Goal: Task Accomplishment & Management: Complete application form

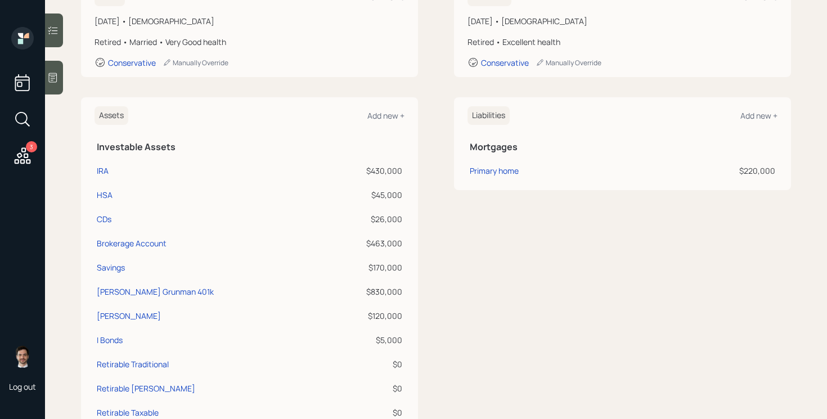
scroll to position [192, 0]
click at [381, 115] on div "Add new +" at bounding box center [385, 115] width 37 height 11
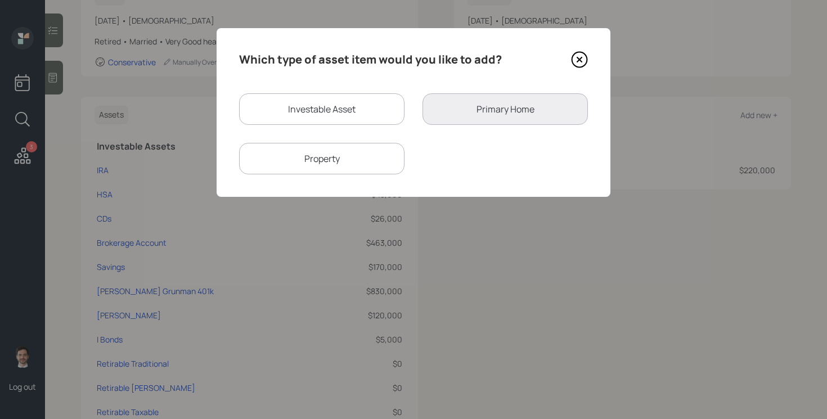
click at [318, 115] on div "Investable Asset" at bounding box center [321, 108] width 165 height 31
select select "taxable"
select select "balanced"
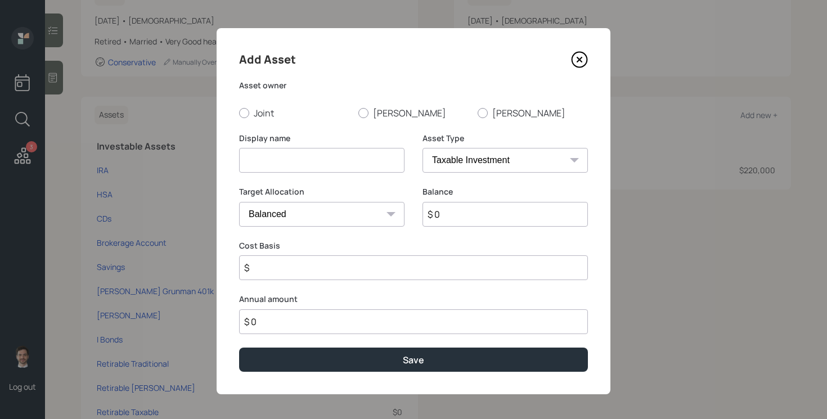
click at [309, 169] on input at bounding box center [321, 160] width 165 height 25
type input "Small Brokerage Accounts"
click at [497, 210] on input "$ 0" at bounding box center [504, 214] width 165 height 25
type input "$ 3,500"
click at [262, 111] on label "Joint" at bounding box center [294, 113] width 110 height 12
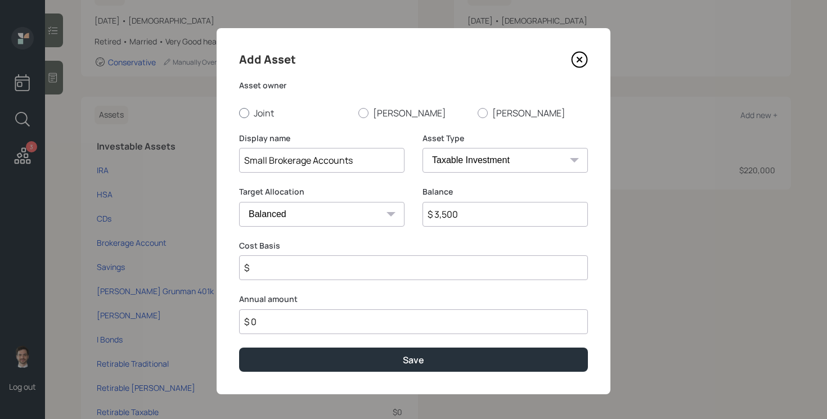
click at [239, 112] on input "Joint" at bounding box center [238, 112] width 1 height 1
radio input "true"
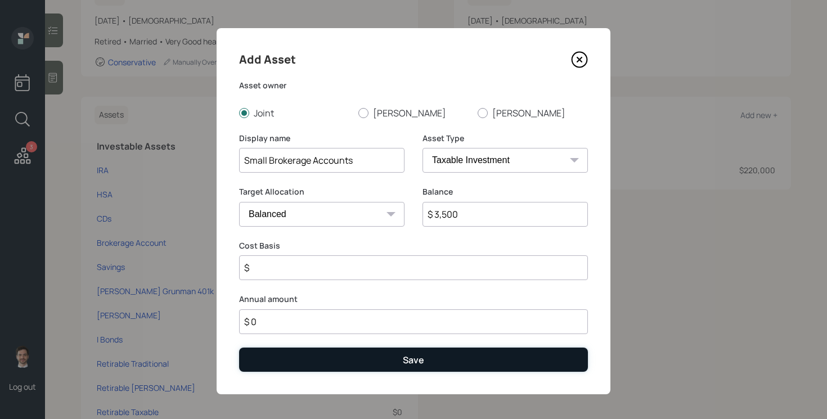
click at [375, 358] on button "Save" at bounding box center [413, 360] width 349 height 24
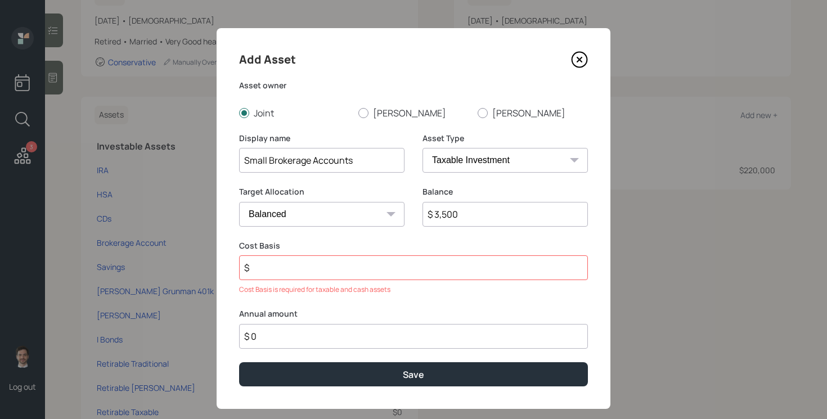
click at [359, 275] on input "$" at bounding box center [413, 267] width 349 height 25
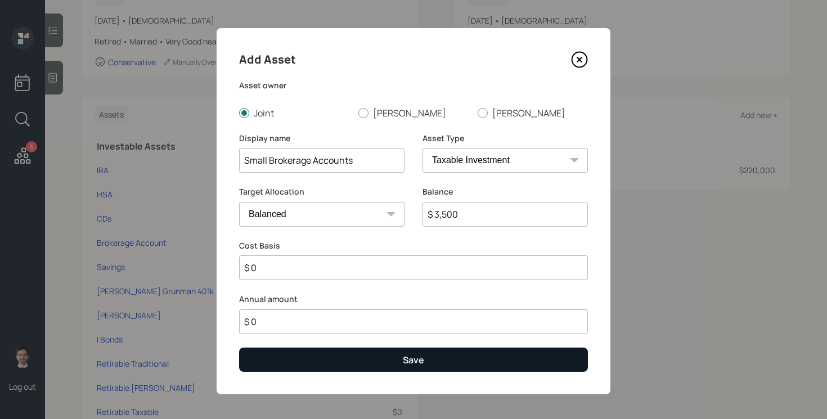
type input "$ 0"
click at [326, 362] on button "Save" at bounding box center [413, 360] width 349 height 24
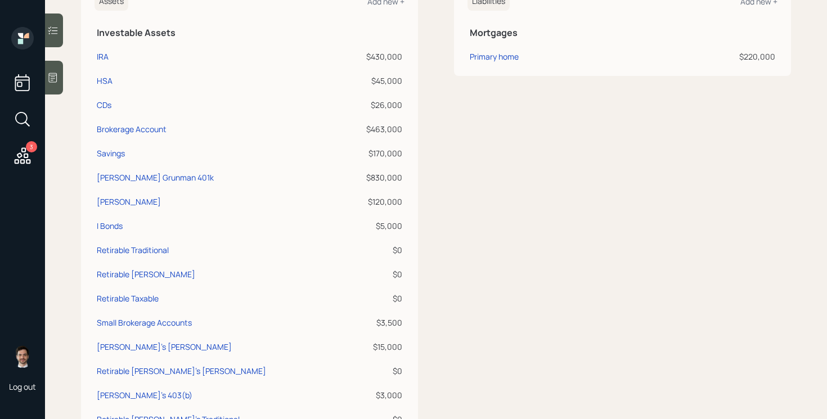
scroll to position [296, 0]
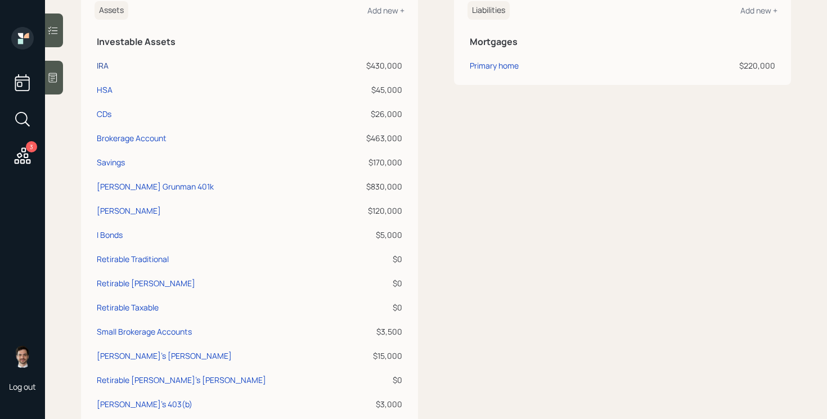
click at [104, 64] on div "IRA" at bounding box center [103, 66] width 12 height 12
select select "ira"
select select "balanced"
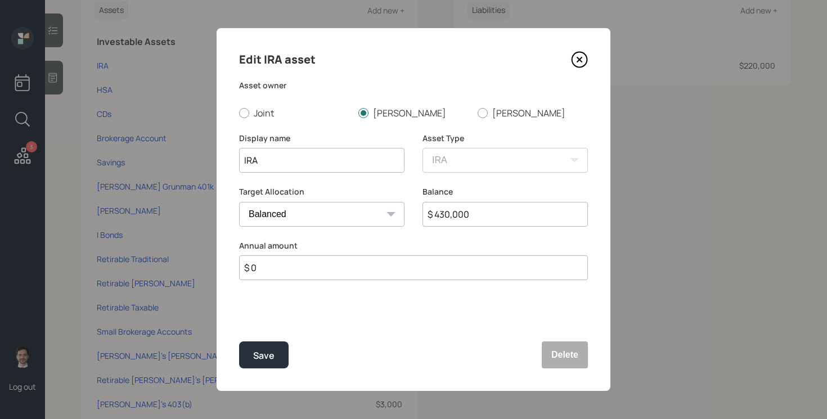
click at [484, 212] on input "$ 430,000" at bounding box center [504, 214] width 165 height 25
type input "$ 68,000"
click at [239, 341] on button "Save" at bounding box center [263, 354] width 49 height 27
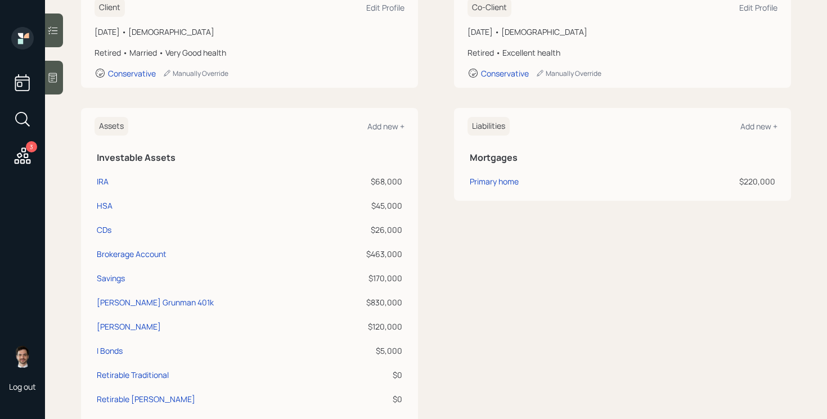
scroll to position [180, 0]
click at [393, 129] on div "Add new +" at bounding box center [385, 126] width 37 height 11
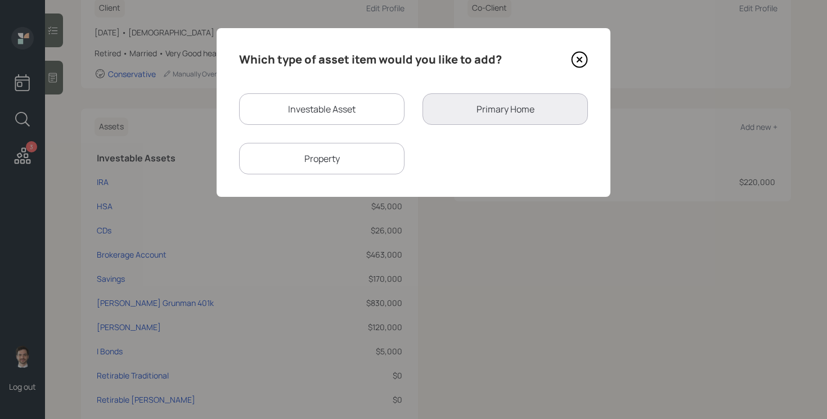
click at [322, 98] on div "Investable Asset" at bounding box center [321, 108] width 165 height 31
select select "taxable"
select select "balanced"
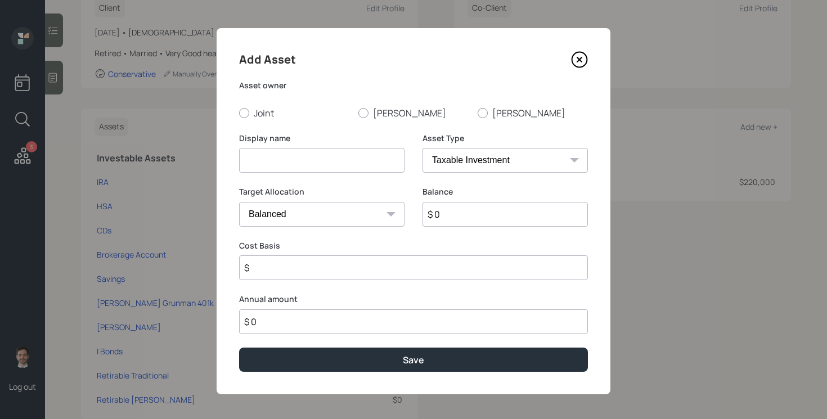
click at [287, 152] on input at bounding box center [321, 160] width 165 height 25
type input "AllWorth Traditional"
click at [370, 116] on label "Tim" at bounding box center [413, 113] width 110 height 12
click at [358, 113] on input "Tim" at bounding box center [358, 112] width 1 height 1
radio input "true"
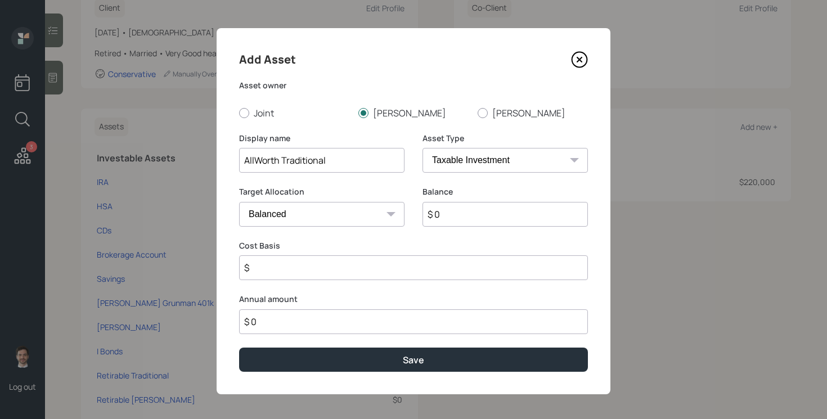
click at [466, 209] on input "$ 0" at bounding box center [504, 214] width 165 height 25
type input "$ 353,000"
click at [496, 159] on select "SEP IRA IRA Roth IRA 401(k) Roth 401(k) 403(b) Roth 403(b) 457(b) Roth 457(b) H…" at bounding box center [504, 160] width 165 height 25
select select "ira"
click at [422, 148] on select "SEP IRA IRA Roth IRA 401(k) Roth 401(k) 403(b) Roth 403(b) 457(b) Roth 457(b) H…" at bounding box center [504, 160] width 165 height 25
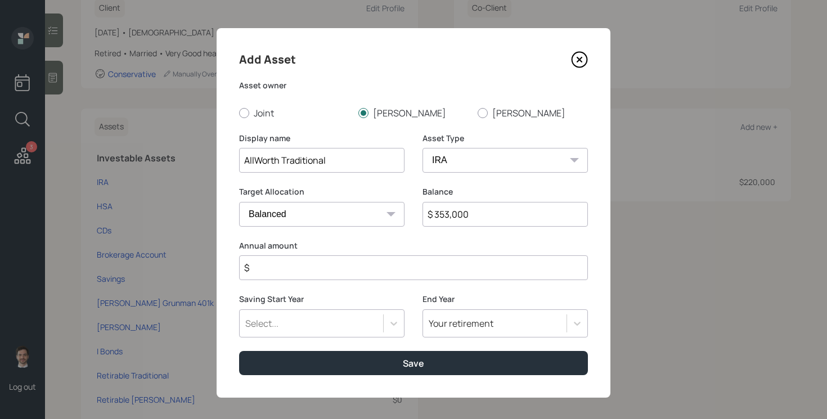
click at [318, 265] on input "$" at bounding box center [413, 267] width 349 height 25
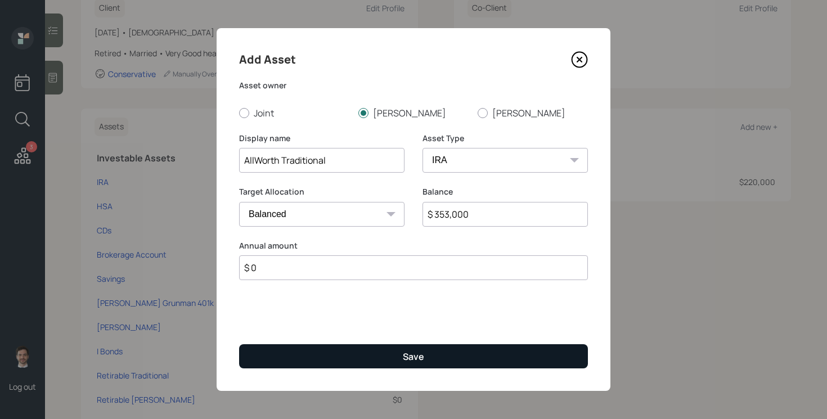
type input "$ 0"
click at [298, 359] on button "Save" at bounding box center [413, 356] width 349 height 24
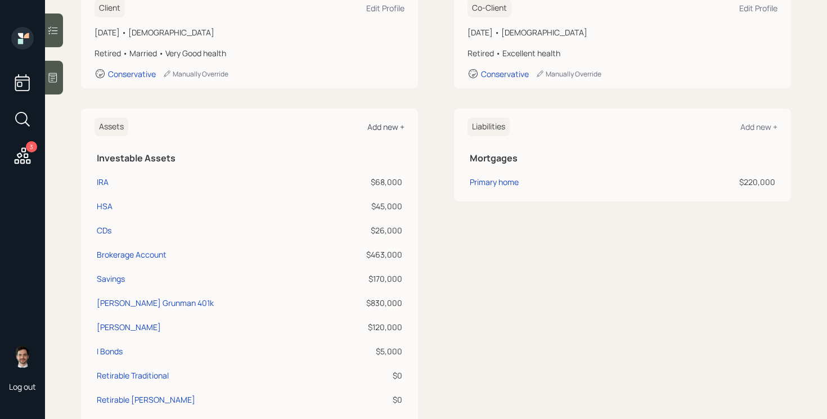
click at [374, 121] on div "Add new +" at bounding box center [385, 126] width 37 height 11
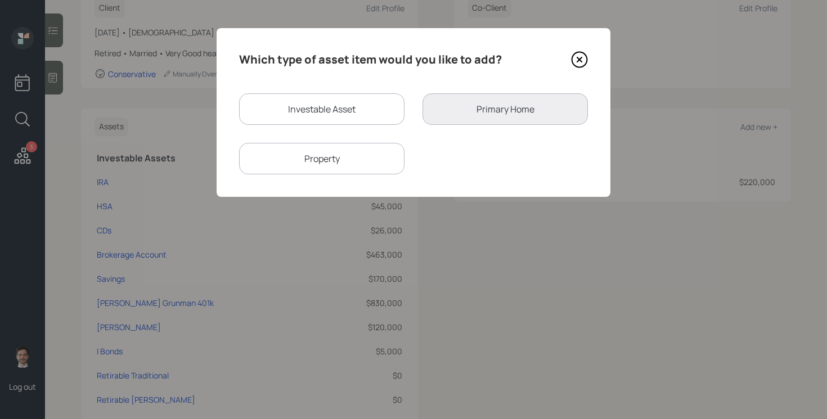
click at [369, 112] on div "Investable Asset" at bounding box center [321, 108] width 165 height 31
select select "taxable"
select select "balanced"
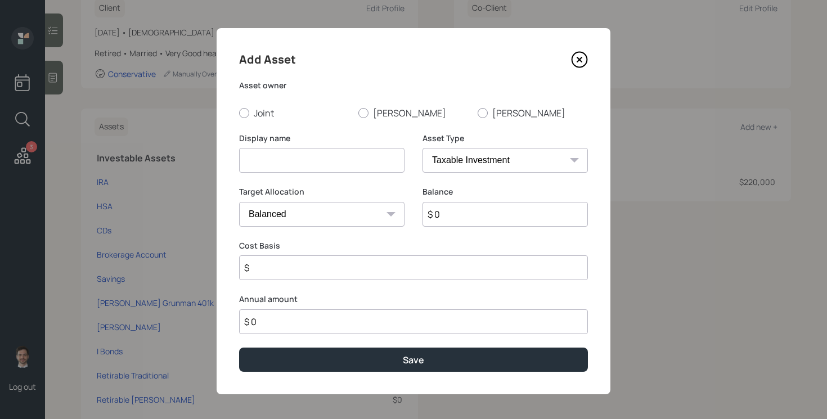
click at [324, 157] on input at bounding box center [321, 160] width 165 height 25
type input "AllWorth Roth IRA"
click at [447, 159] on select "SEP IRA IRA Roth IRA 401(k) Roth 401(k) 403(b) Roth 403(b) 457(b) Roth 457(b) H…" at bounding box center [504, 160] width 165 height 25
select select "roth_ira"
click at [422, 148] on select "SEP IRA IRA Roth IRA 401(k) Roth 401(k) 403(b) Roth 403(b) 457(b) Roth 457(b) H…" at bounding box center [504, 160] width 165 height 25
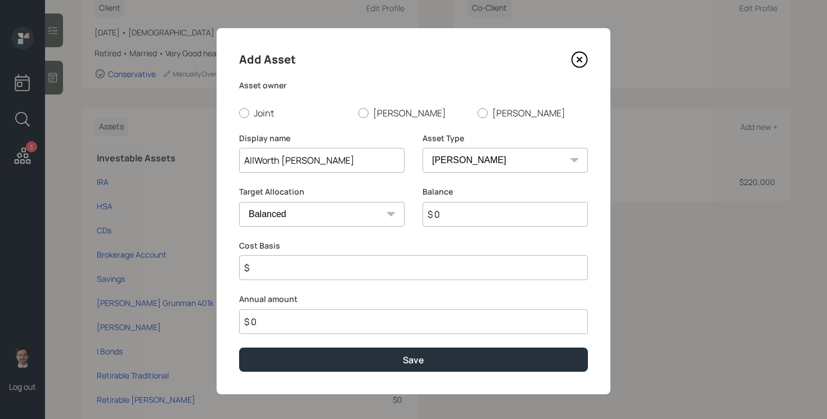
type input "$"
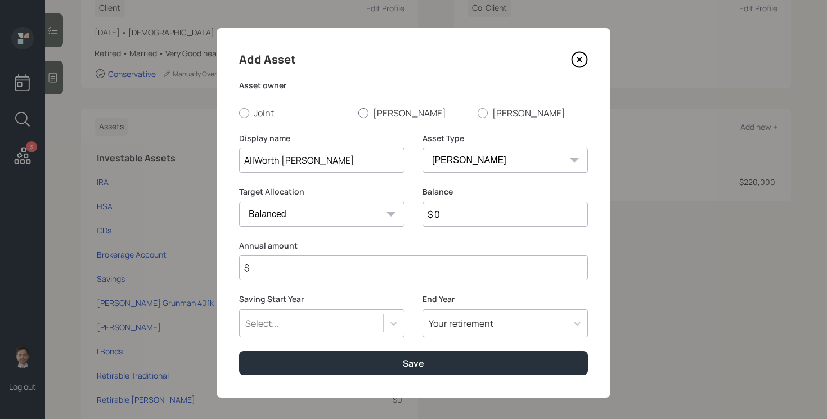
click at [376, 112] on label "Tim" at bounding box center [413, 113] width 110 height 12
click at [358, 112] on input "Tim" at bounding box center [358, 112] width 1 height 1
radio input "true"
click at [455, 217] on input "$ 0" at bounding box center [504, 214] width 165 height 25
type input "$ 112,000"
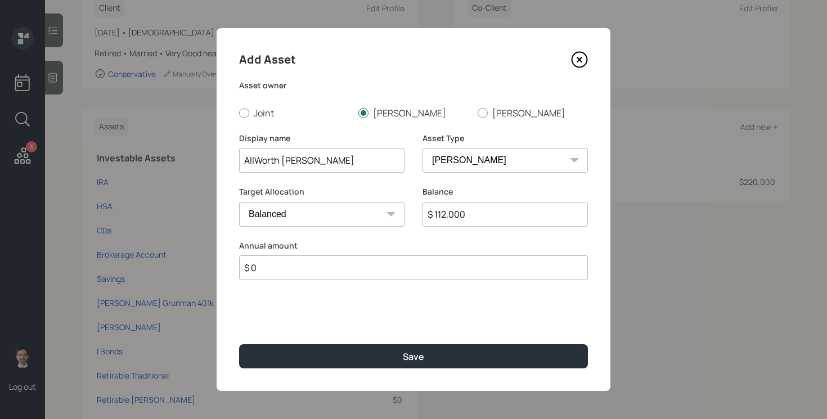
type input "$ 0"
click at [239, 344] on button "Save" at bounding box center [413, 356] width 349 height 24
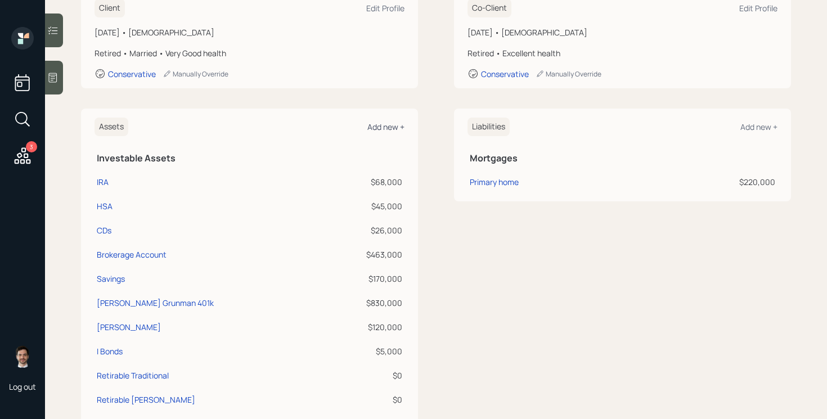
click at [394, 128] on div "Add new +" at bounding box center [385, 126] width 37 height 11
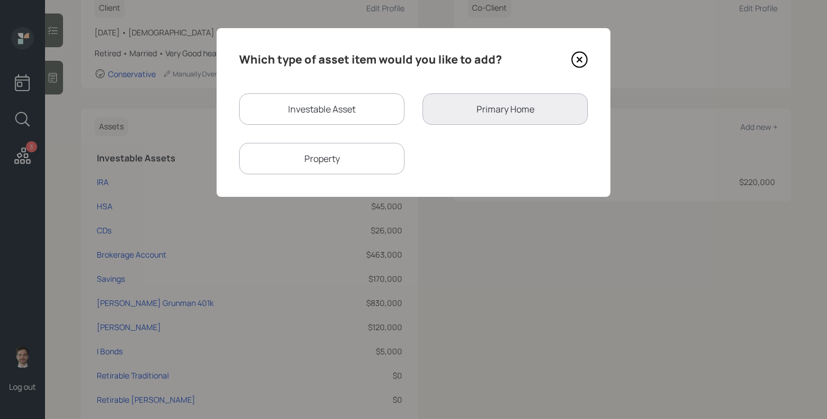
click at [578, 60] on icon at bounding box center [579, 59] width 4 height 4
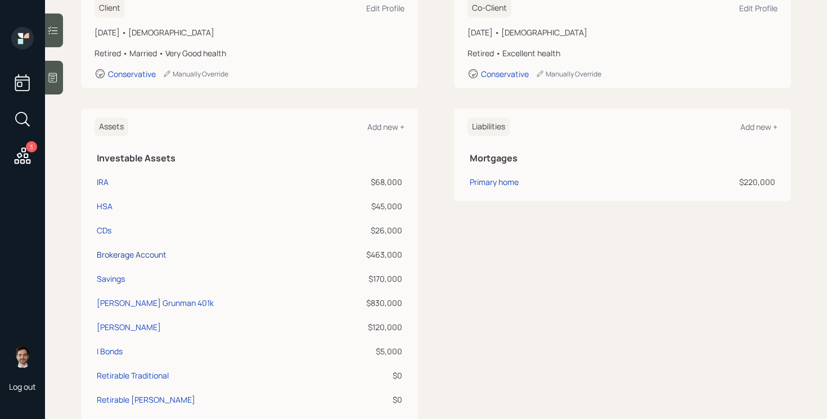
click at [124, 253] on div "Brokerage Account" at bounding box center [132, 255] width 70 height 12
select select "taxable"
select select "balanced"
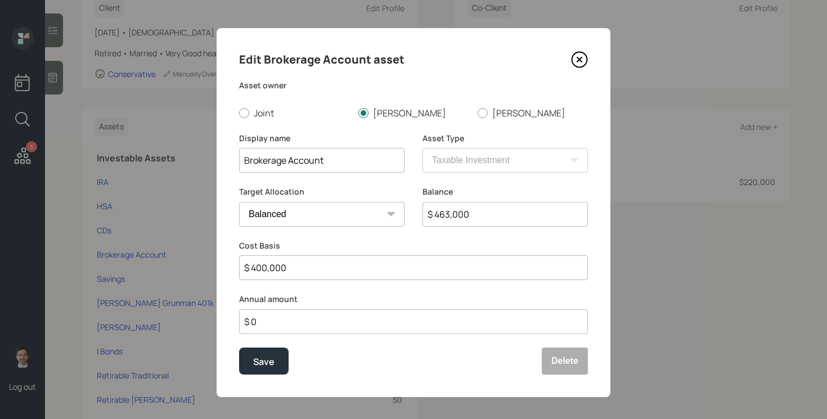
click at [489, 213] on input "$ 463,000" at bounding box center [504, 214] width 165 height 25
type input "$ 474,000"
click at [239, 348] on button "Save" at bounding box center [263, 361] width 49 height 27
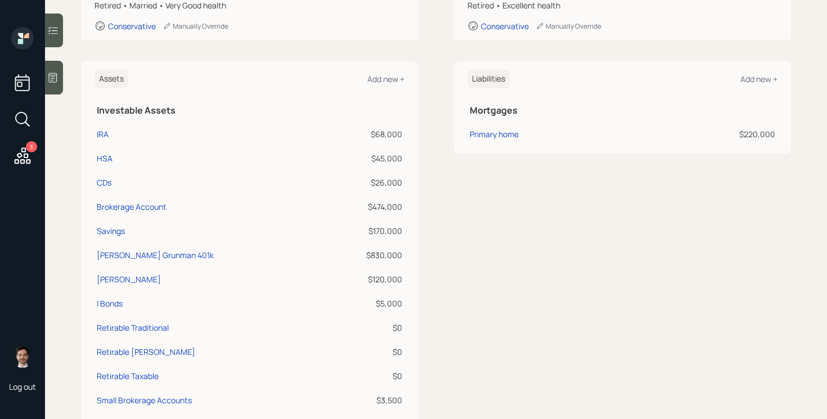
scroll to position [229, 0]
click at [380, 81] on div "Add new +" at bounding box center [385, 78] width 37 height 11
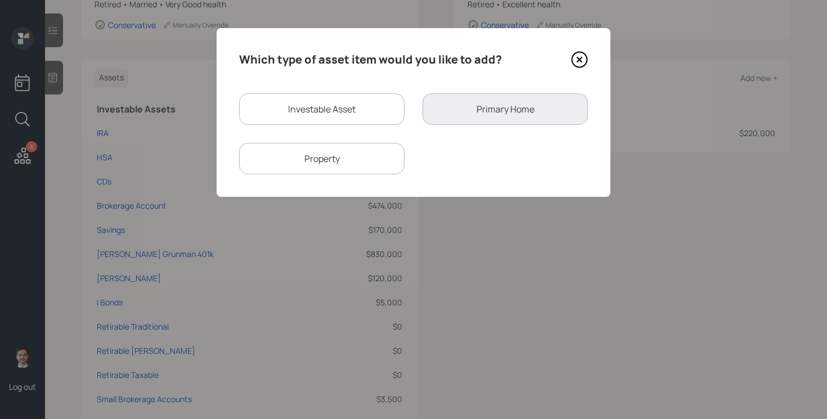
click at [300, 106] on div "Investable Asset" at bounding box center [321, 108] width 165 height 31
select select "taxable"
select select "balanced"
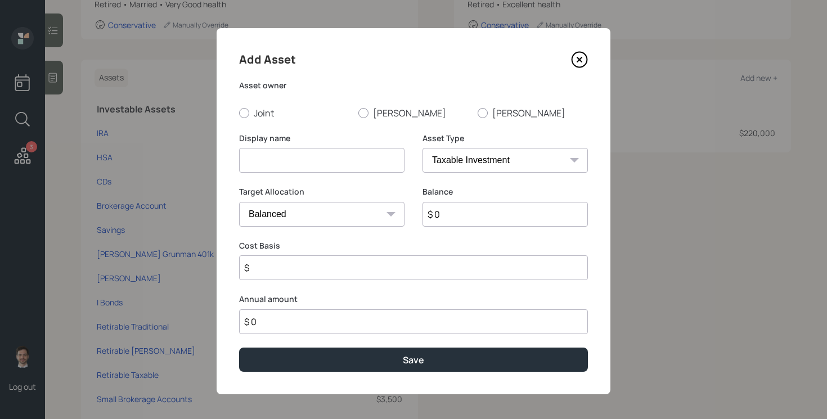
click at [308, 165] on input at bounding box center [321, 160] width 165 height 25
type input "Shellie's AllWorth IRA"
click at [490, 119] on div "Add Asset Asset owner Joint Tim Shellie Display name Shellie's AllWorth IRA Ass…" at bounding box center [414, 211] width 394 height 366
click at [495, 107] on label "Shellie" at bounding box center [532, 113] width 110 height 12
click at [477, 112] on input "Shellie" at bounding box center [477, 112] width 1 height 1
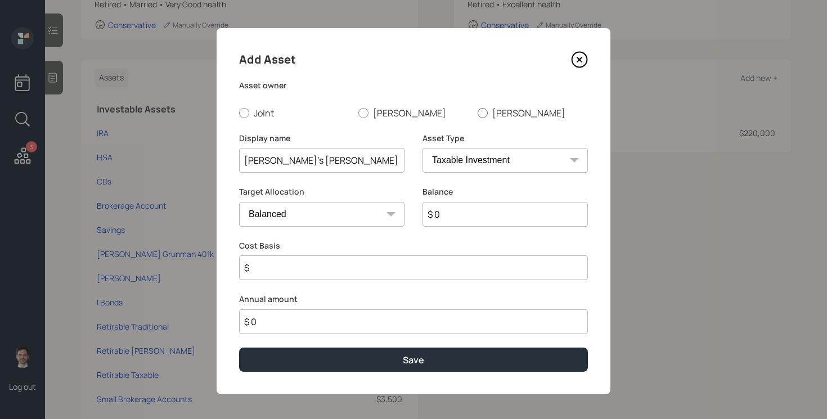
radio input "true"
click at [458, 153] on select "SEP IRA IRA Roth IRA 401(k) Roth 401(k) 403(b) Roth 403(b) 457(b) Roth 457(b) H…" at bounding box center [504, 160] width 165 height 25
select select "ira"
click at [422, 148] on select "SEP IRA IRA Roth IRA 401(k) Roth 401(k) 403(b) Roth 403(b) 457(b) Roth 457(b) H…" at bounding box center [504, 160] width 165 height 25
type input "$"
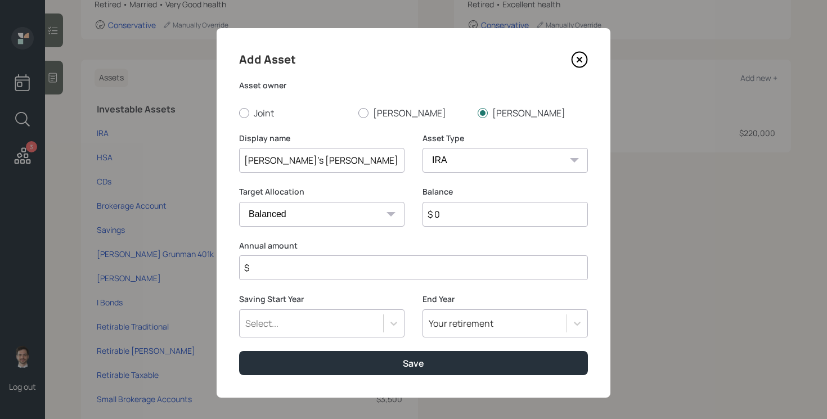
click at [463, 214] on input "$ 0" at bounding box center [504, 214] width 165 height 25
type input "$ 71,000"
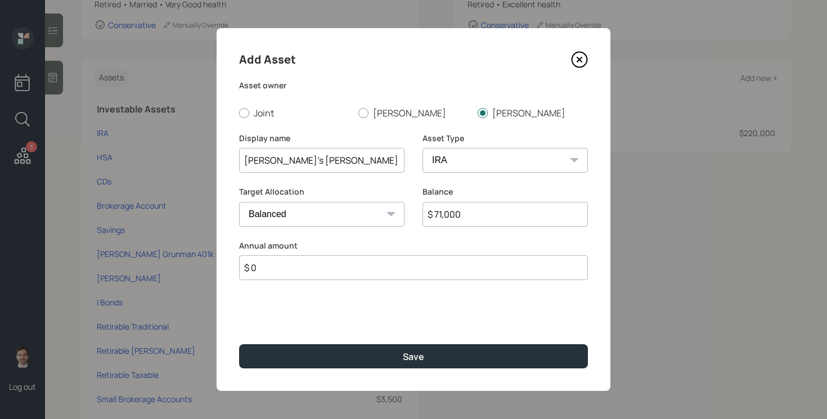
type input "$ 0"
click at [239, 344] on button "Save" at bounding box center [413, 356] width 349 height 24
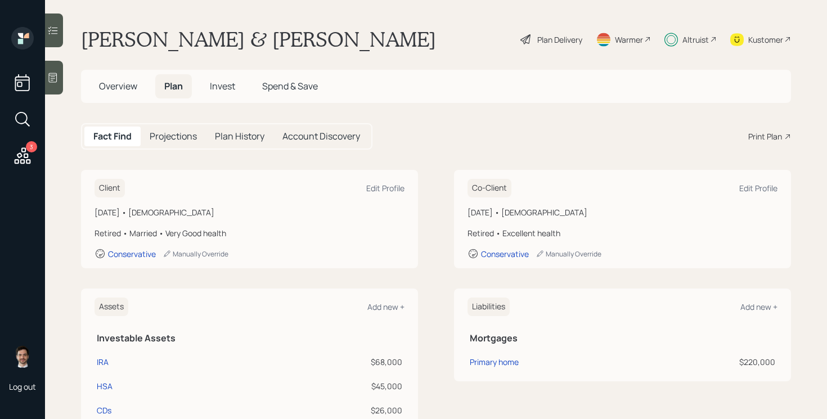
click at [228, 91] on span "Invest" at bounding box center [222, 86] width 25 height 12
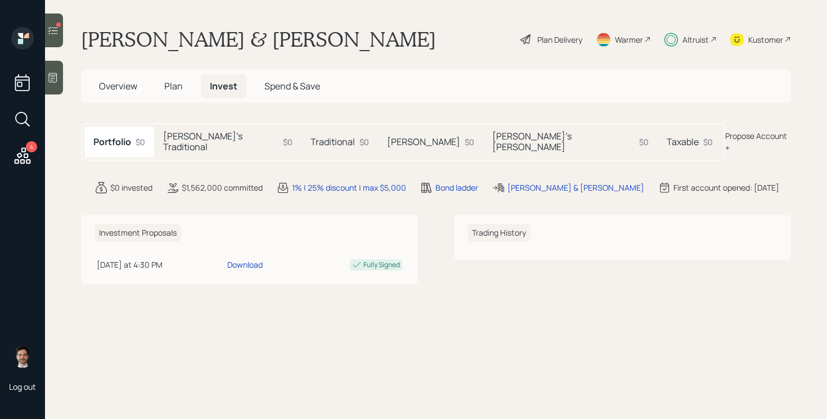
click at [205, 136] on h5 "[PERSON_NAME]'s Traditional" at bounding box center [220, 141] width 115 height 21
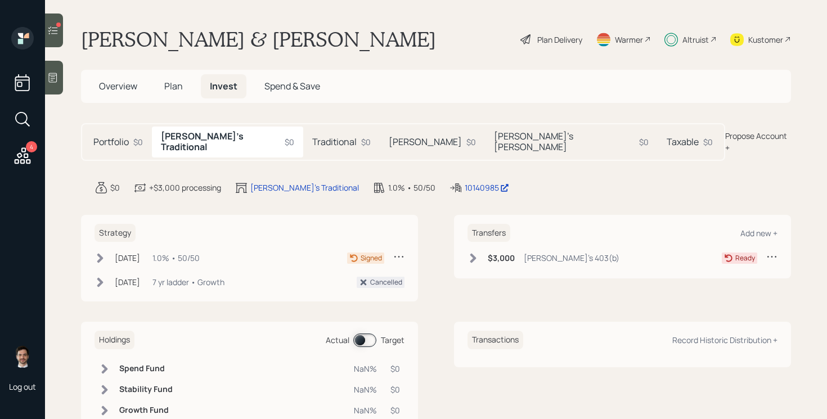
click at [100, 254] on icon at bounding box center [100, 259] width 6 height 10
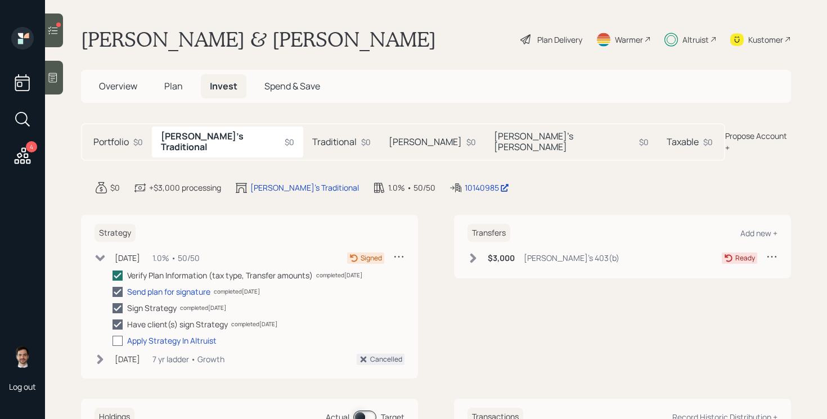
click at [118, 336] on div at bounding box center [117, 341] width 10 height 10
click at [112, 340] on input "checkbox" at bounding box center [112, 340] width 1 height 1
checkbox input "true"
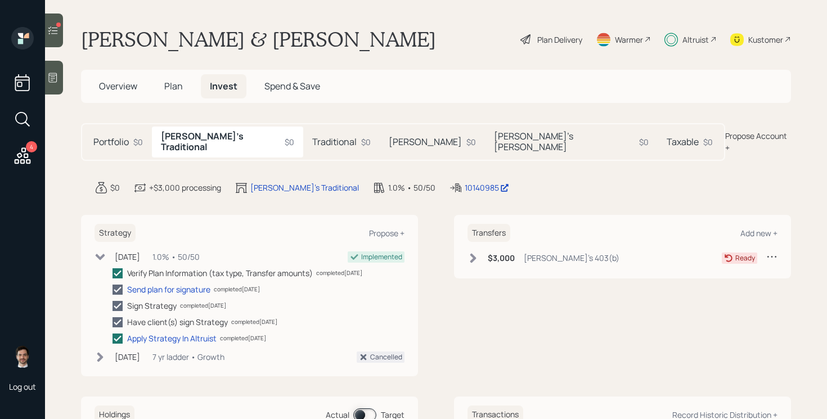
click at [98, 251] on icon at bounding box center [99, 256] width 11 height 11
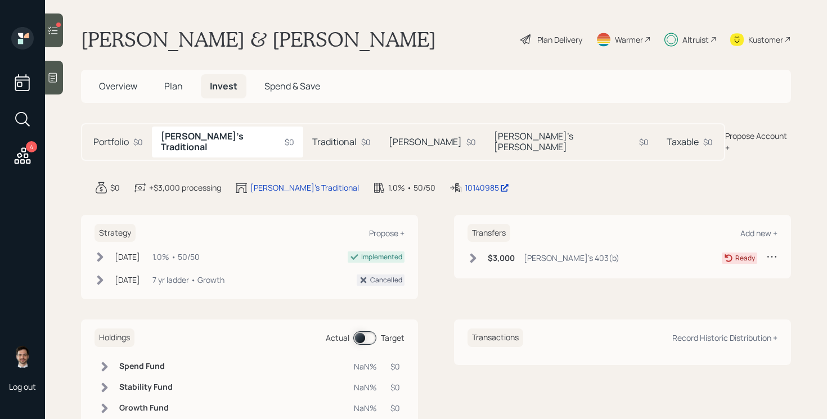
click at [312, 139] on h5 "Traditional" at bounding box center [334, 142] width 44 height 11
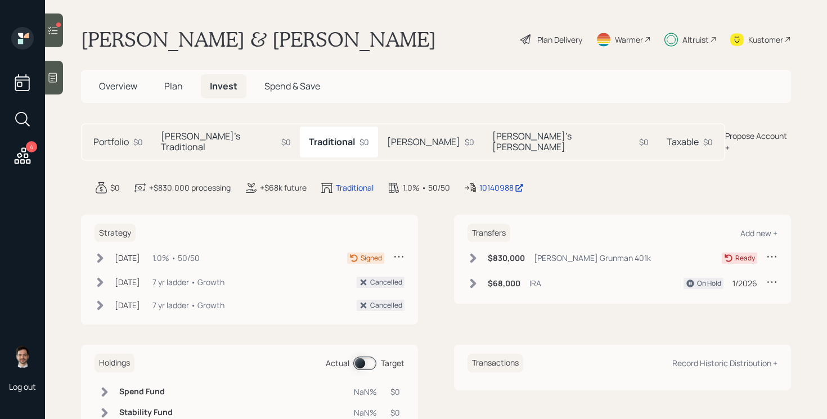
click at [98, 254] on icon at bounding box center [100, 259] width 6 height 10
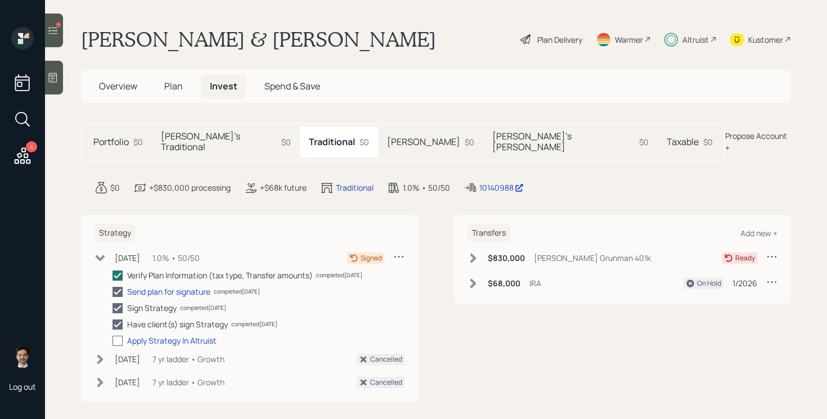
click at [113, 336] on div at bounding box center [117, 341] width 10 height 10
click at [112, 340] on input "checkbox" at bounding box center [112, 340] width 1 height 1
checkbox input "true"
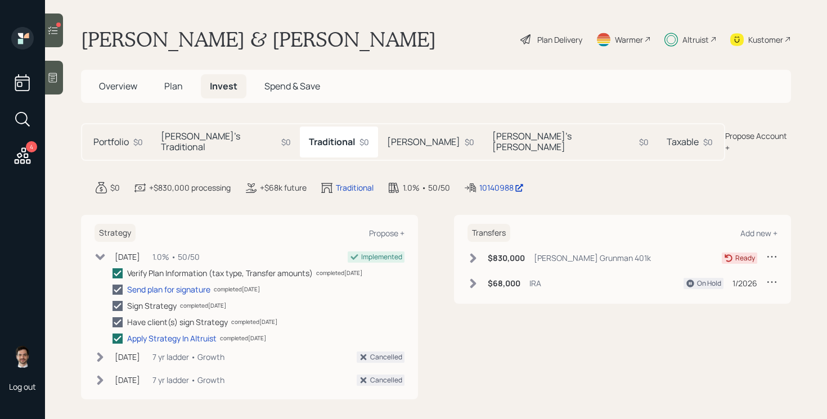
click at [100, 254] on icon at bounding box center [101, 257] width 10 height 6
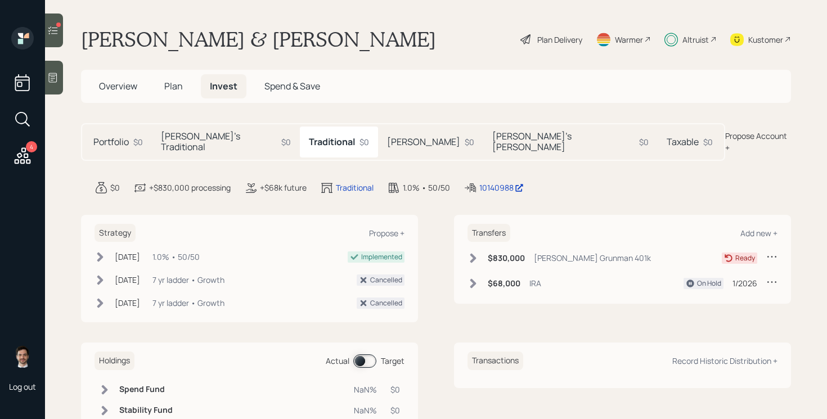
click at [387, 139] on h5 "Roth" at bounding box center [423, 142] width 73 height 11
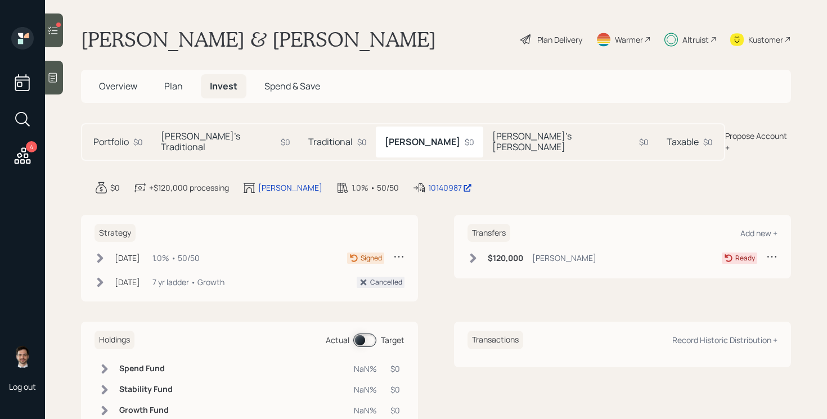
click at [103, 253] on icon at bounding box center [99, 258] width 11 height 11
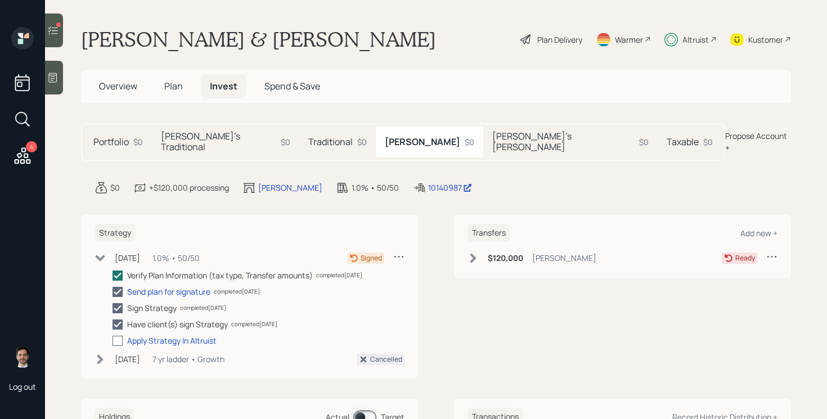
click at [115, 336] on div at bounding box center [117, 341] width 10 height 10
click at [112, 340] on input "checkbox" at bounding box center [112, 340] width 1 height 1
checkbox input "true"
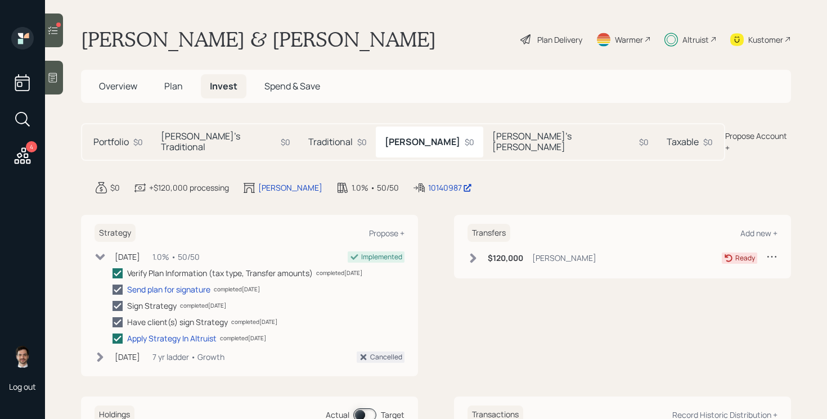
click at [100, 251] on icon at bounding box center [99, 256] width 11 height 11
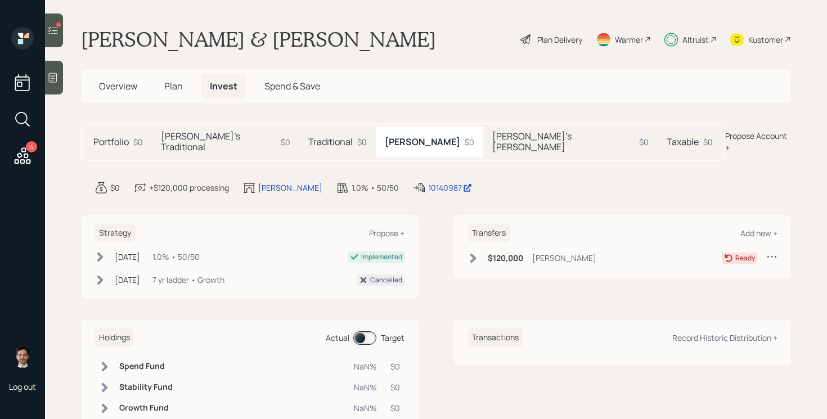
click at [492, 139] on h5 "Shellie's Roth" at bounding box center [563, 141] width 142 height 21
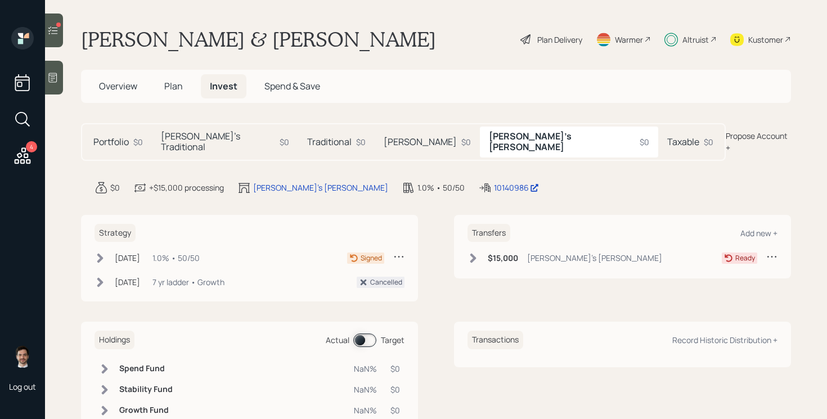
click at [96, 253] on icon at bounding box center [99, 258] width 11 height 11
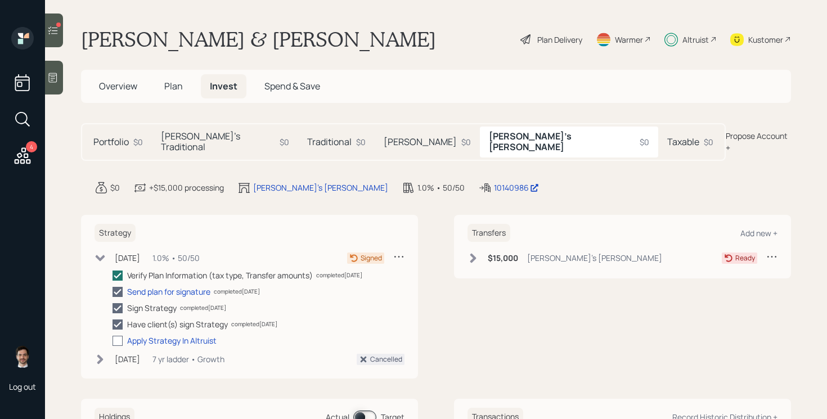
click at [114, 336] on div at bounding box center [117, 341] width 10 height 10
click at [112, 340] on input "checkbox" at bounding box center [112, 340] width 1 height 1
checkbox input "true"
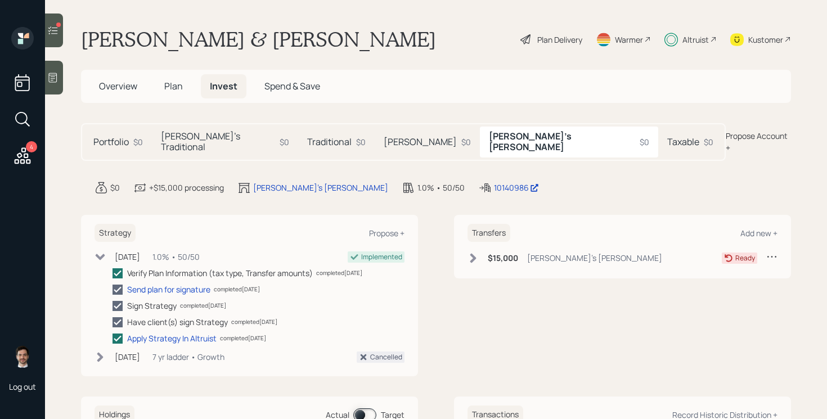
click at [100, 251] on icon at bounding box center [99, 256] width 11 height 11
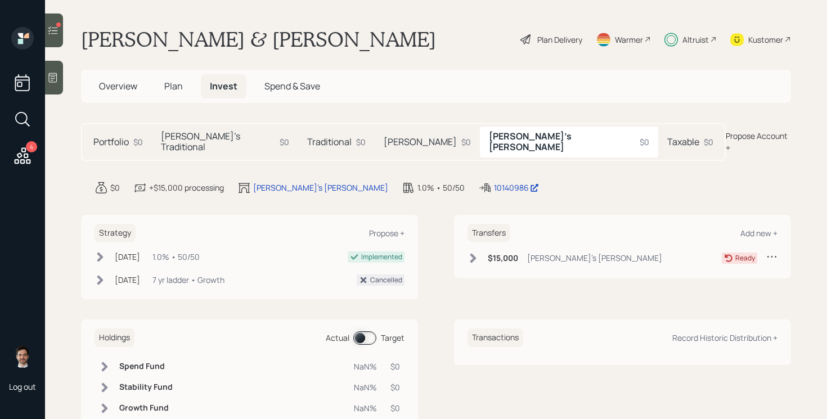
click at [177, 87] on span "Plan" at bounding box center [173, 86] width 19 height 12
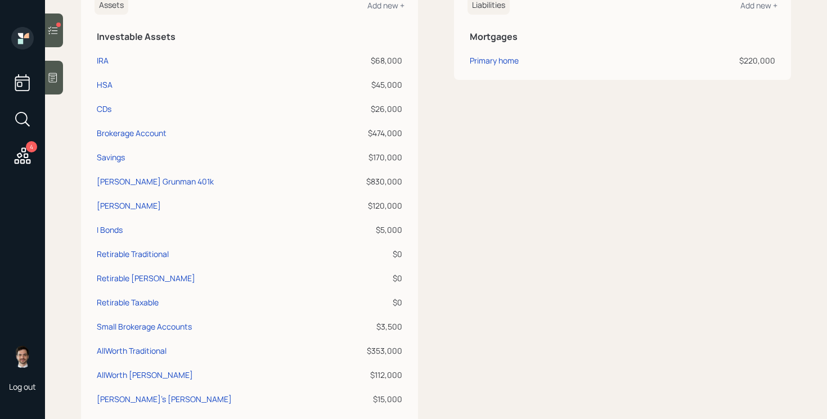
scroll to position [255, 0]
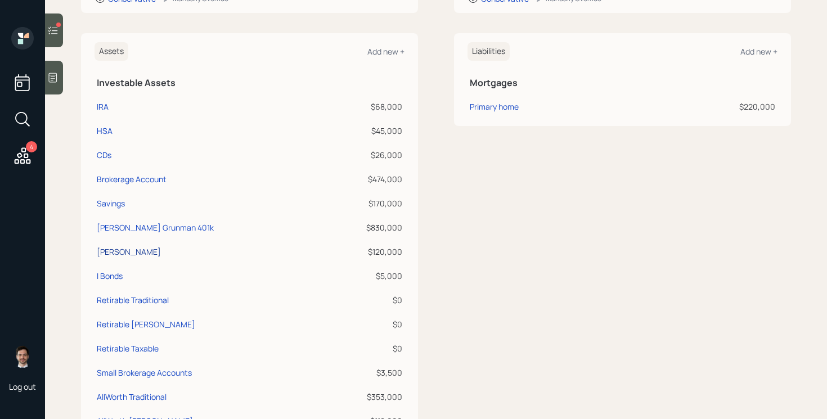
click at [120, 246] on div "[PERSON_NAME]" at bounding box center [129, 252] width 64 height 12
select select "roth_ira"
select select "balanced"
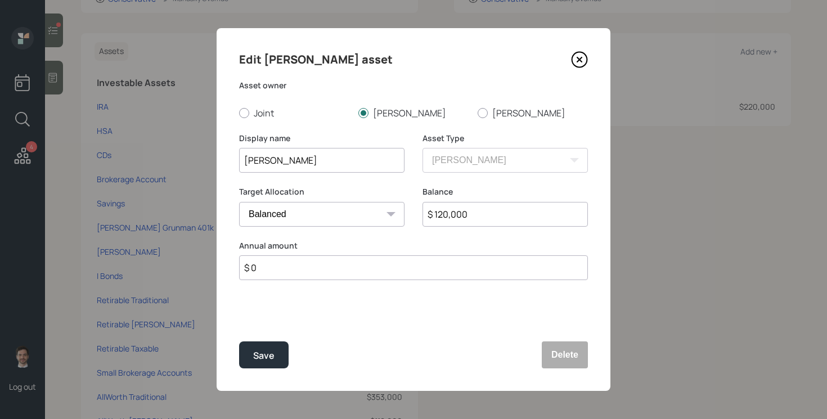
click at [471, 215] on input "$ 120,000" at bounding box center [504, 214] width 165 height 25
type input "$ 9,100"
click at [239, 341] on button "Save" at bounding box center [263, 354] width 49 height 27
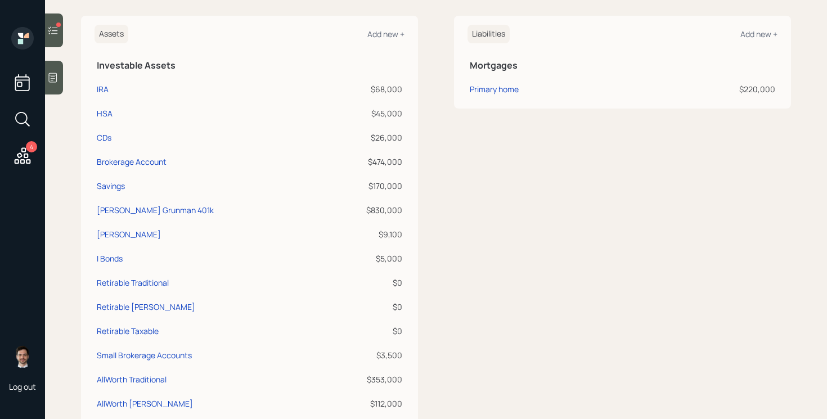
scroll to position [264, 0]
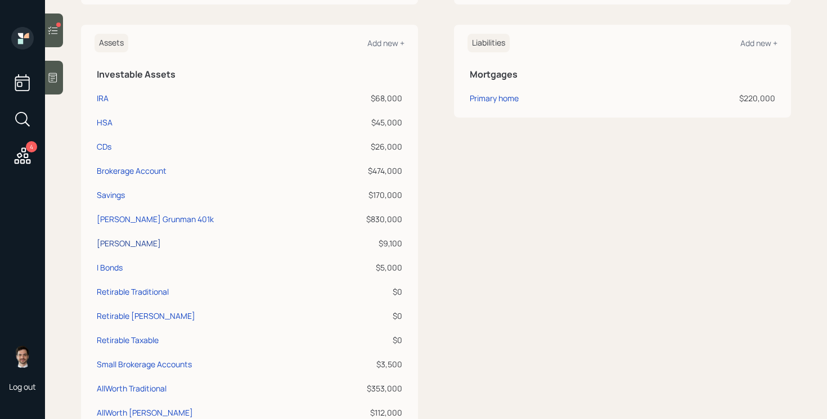
click at [111, 242] on div "[PERSON_NAME]" at bounding box center [129, 243] width 64 height 12
select select "roth_ira"
select select "balanced"
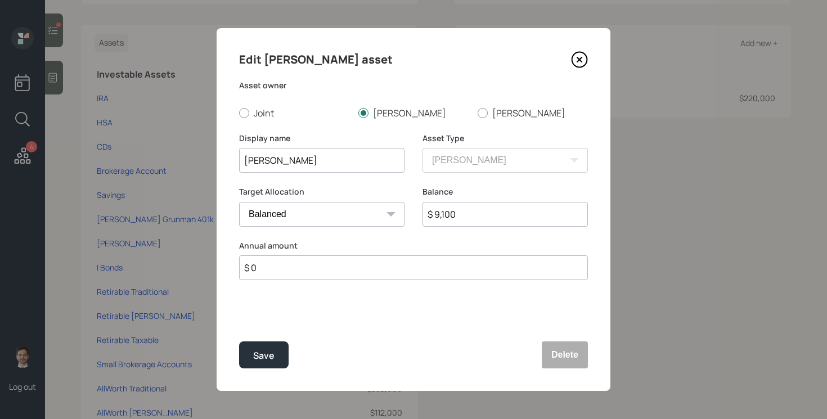
click at [472, 211] on input "$ 9,100" at bounding box center [504, 214] width 165 height 25
type input "$ 53,000"
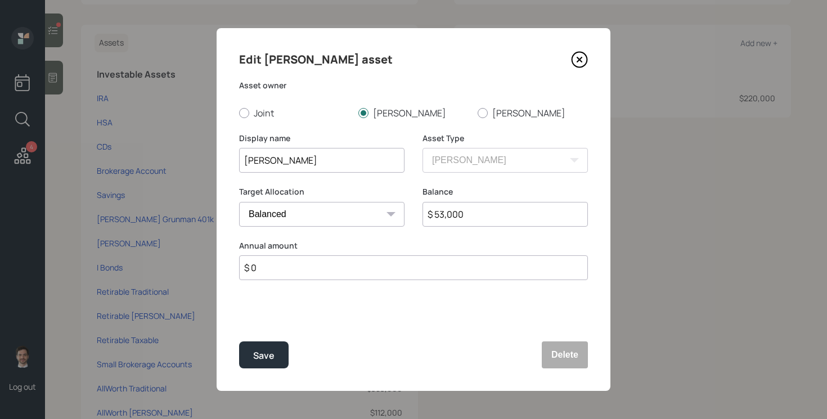
click at [239, 341] on button "Save" at bounding box center [263, 354] width 49 height 27
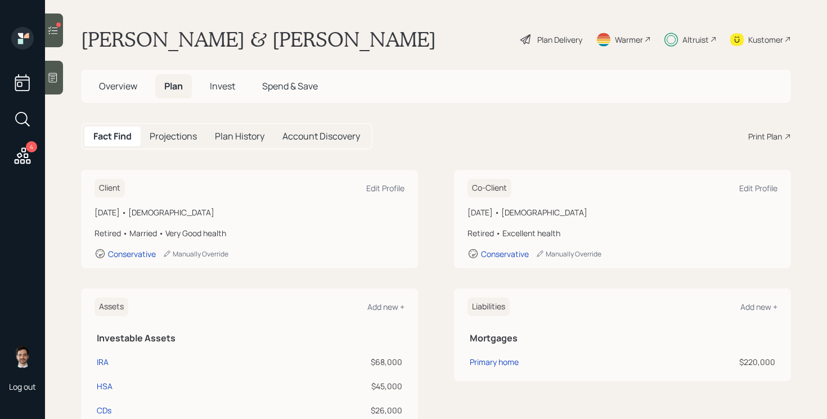
click at [223, 80] on span "Invest" at bounding box center [222, 86] width 25 height 12
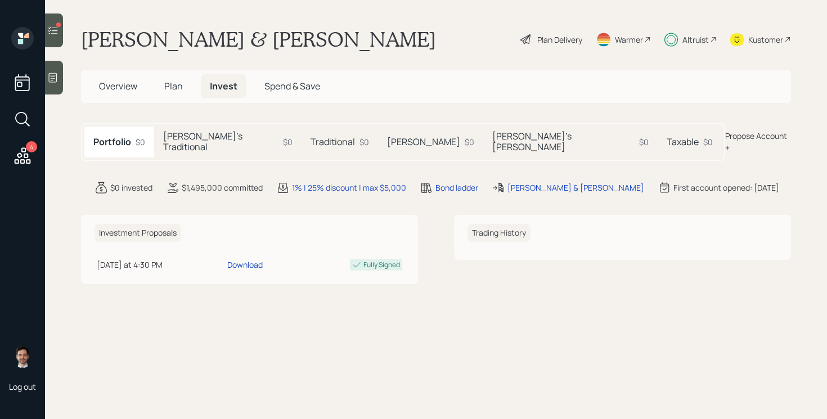
click at [56, 27] on icon at bounding box center [52, 30] width 11 height 11
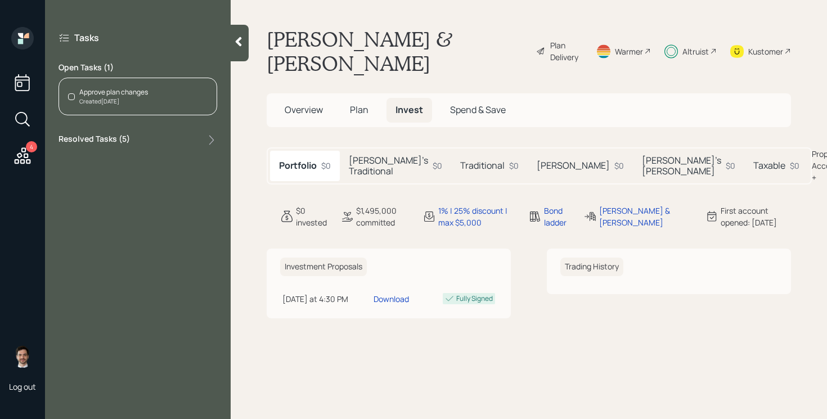
click at [143, 83] on div "Approve plan changes Created Today" at bounding box center [137, 97] width 159 height 38
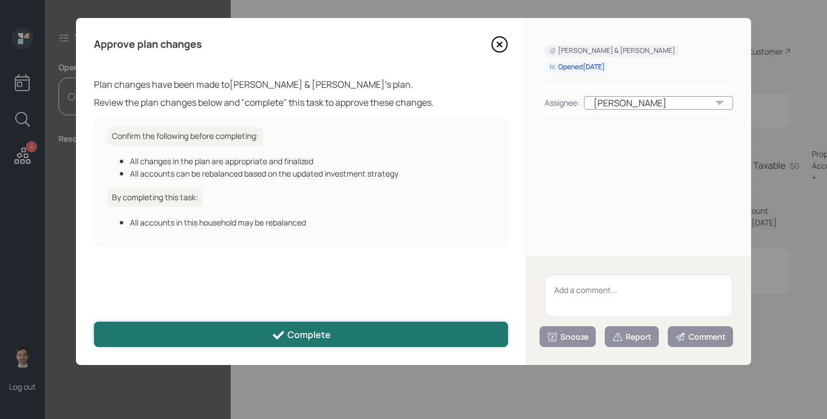
click at [322, 341] on div "Complete" at bounding box center [301, 334] width 59 height 13
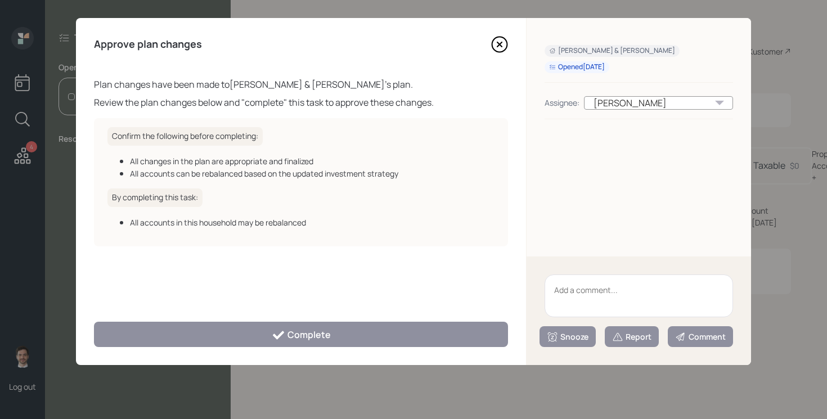
click at [495, 46] on icon at bounding box center [499, 44] width 17 height 17
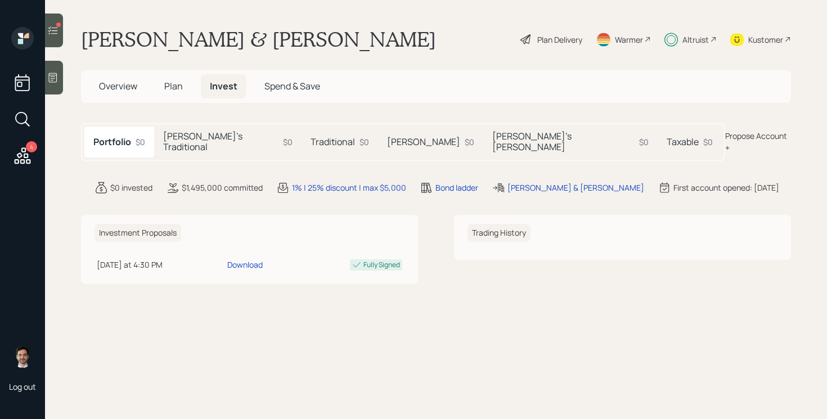
click at [184, 143] on div "Shellie's Traditional $0" at bounding box center [227, 142] width 147 height 30
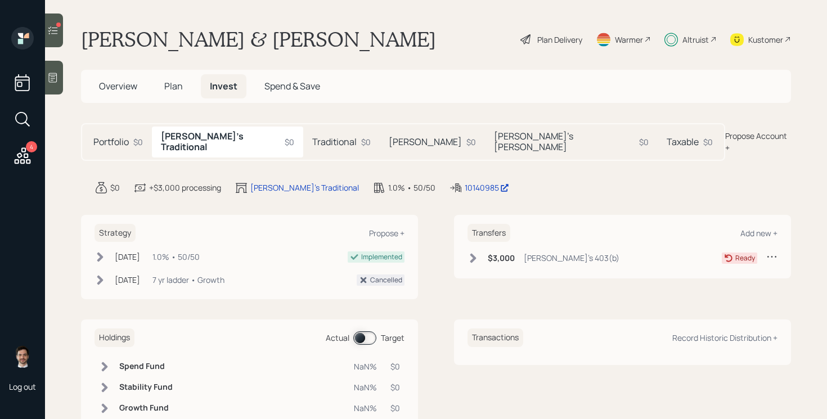
click at [312, 137] on h5 "Traditional" at bounding box center [334, 142] width 44 height 11
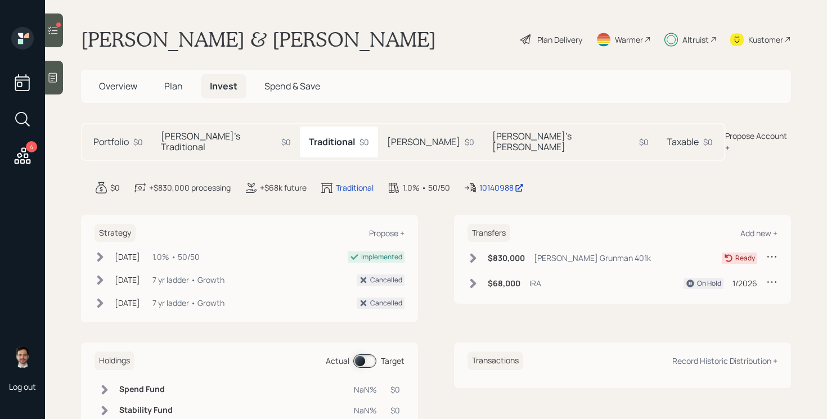
click at [777, 276] on icon at bounding box center [771, 281] width 11 height 11
click at [711, 298] on div "Edit transfer" at bounding box center [736, 303] width 81 height 11
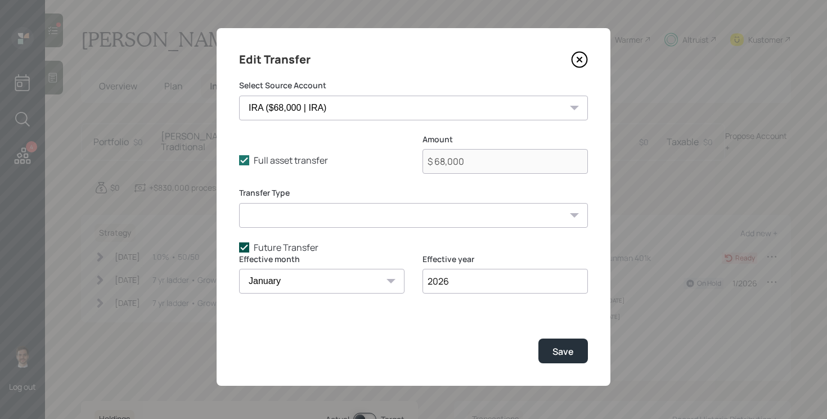
click at [243, 248] on polyline at bounding box center [244, 247] width 7 height 4
click at [239, 247] on input "Future Transfer" at bounding box center [238, 247] width 1 height 1
checkbox input "false"
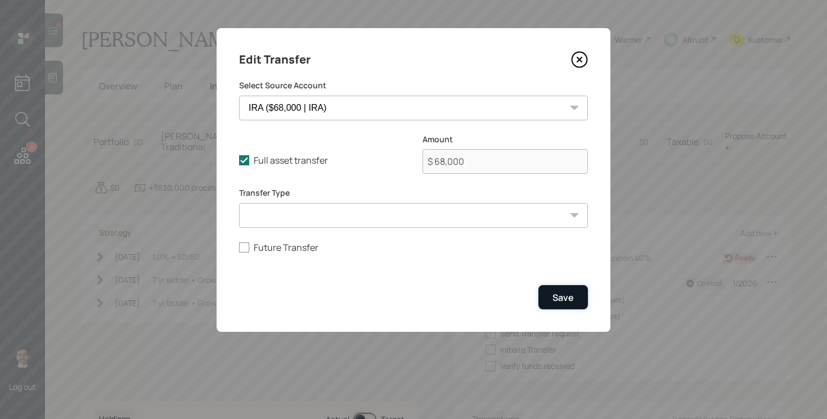
click at [571, 305] on button "Save" at bounding box center [562, 297] width 49 height 24
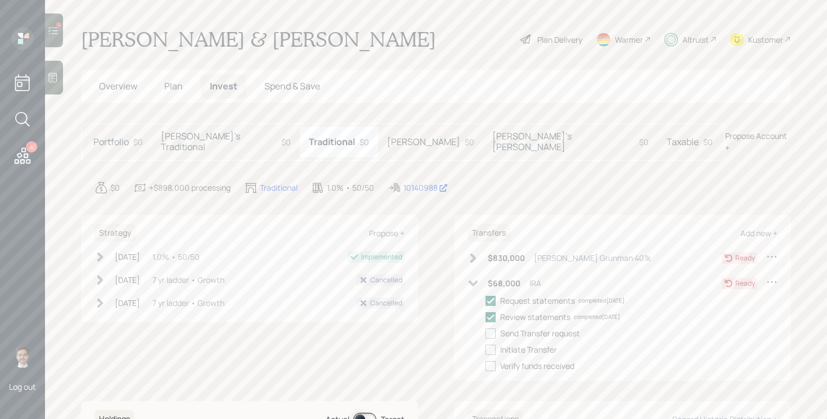
click at [387, 137] on h5 "[PERSON_NAME]" at bounding box center [423, 142] width 73 height 11
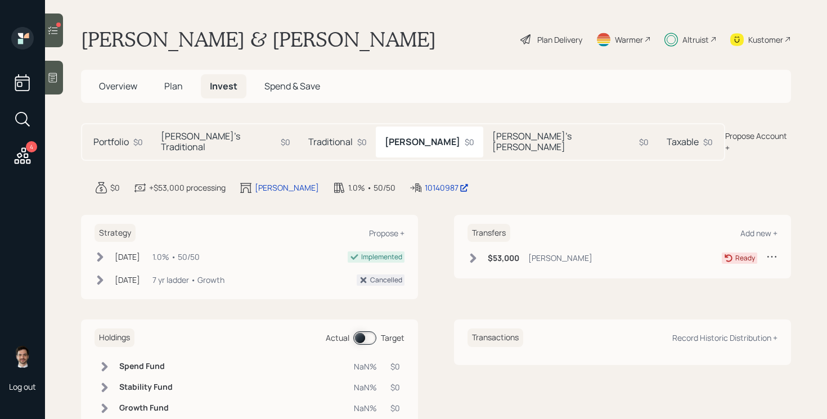
click at [308, 141] on h5 "Traditional" at bounding box center [330, 142] width 44 height 11
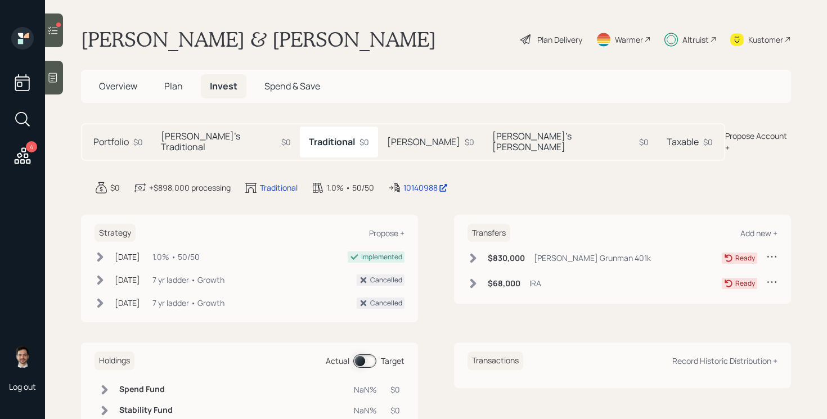
click at [473, 279] on icon at bounding box center [473, 284] width 6 height 10
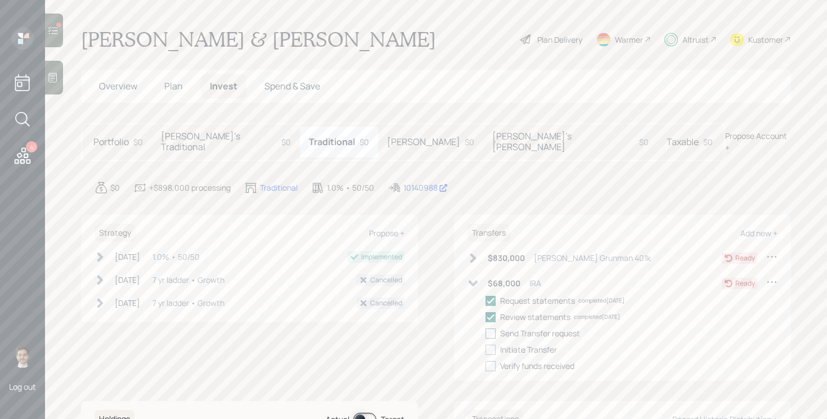
click at [491, 328] on div at bounding box center [490, 333] width 10 height 10
click at [485, 333] on input "checkbox" at bounding box center [485, 333] width 1 height 1
checkbox input "true"
click at [490, 345] on div at bounding box center [490, 350] width 10 height 10
click at [485, 349] on input "checkbox" at bounding box center [485, 349] width 1 height 1
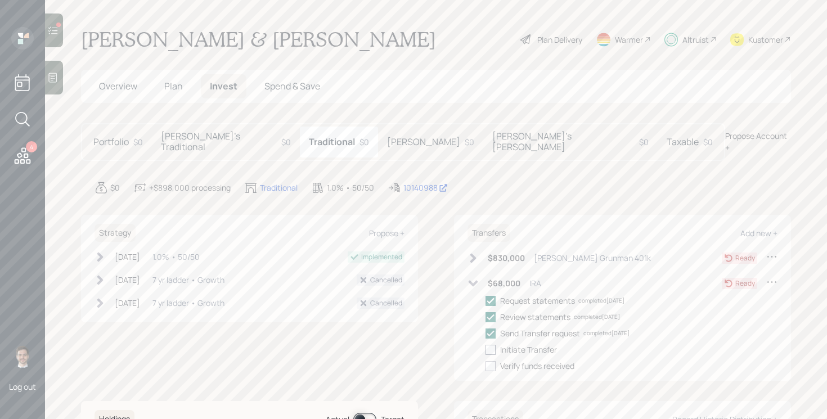
checkbox input "true"
click at [472, 278] on icon at bounding box center [472, 283] width 11 height 11
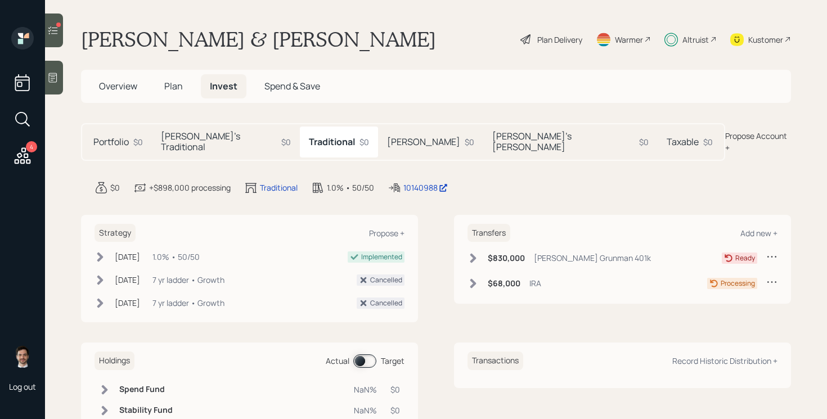
click at [387, 138] on h5 "Roth" at bounding box center [423, 142] width 73 height 11
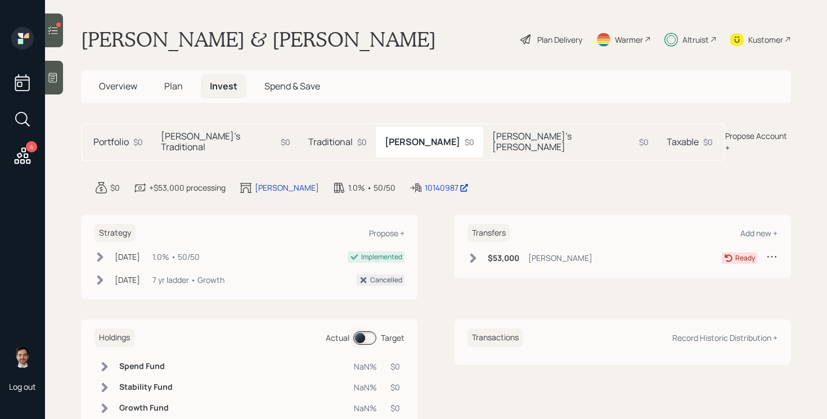
click at [473, 254] on icon at bounding box center [473, 259] width 6 height 10
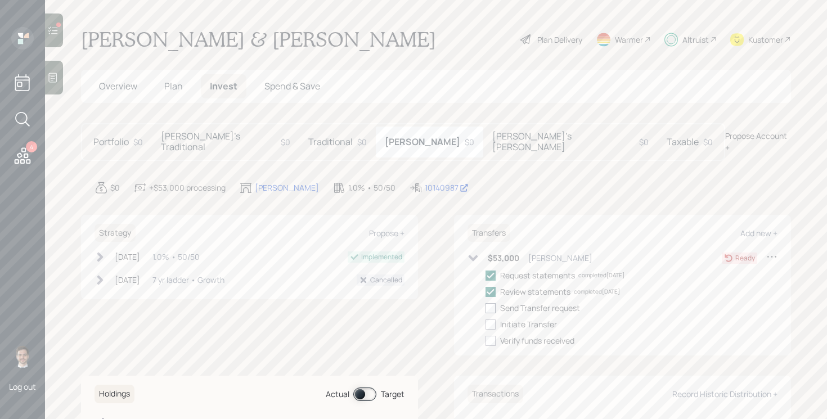
click at [489, 303] on div at bounding box center [490, 308] width 10 height 10
click at [485, 308] on input "checkbox" at bounding box center [485, 308] width 1 height 1
checkbox input "true"
click at [489, 319] on div at bounding box center [490, 324] width 10 height 10
click at [485, 324] on input "checkbox" at bounding box center [485, 324] width 1 height 1
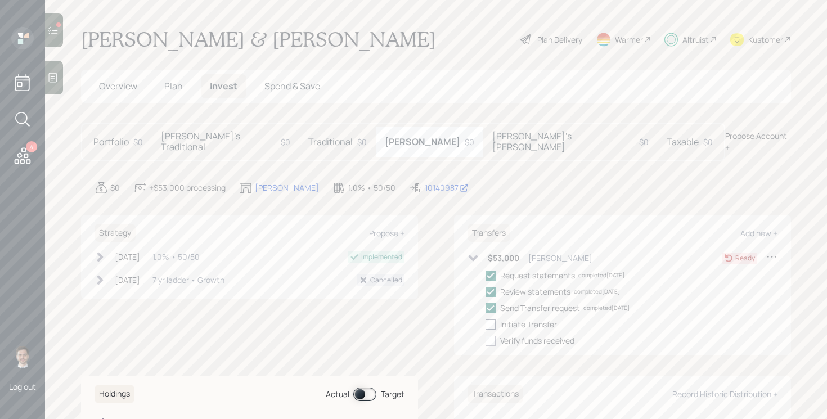
checkbox input "true"
click at [469, 255] on icon at bounding box center [473, 258] width 10 height 6
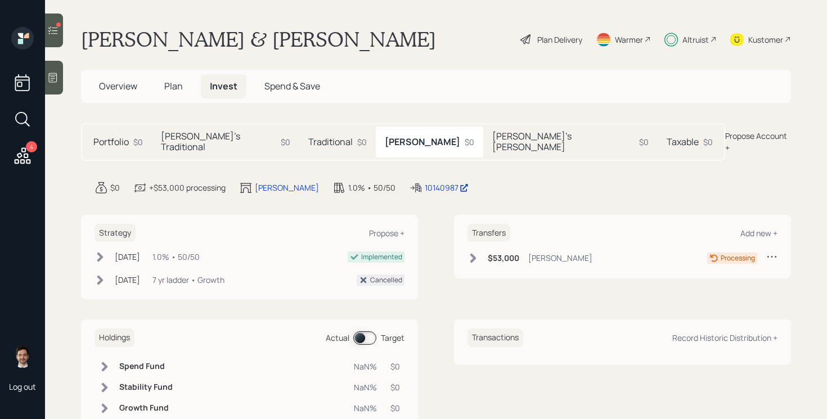
click at [492, 135] on h5 "Shellie's Roth" at bounding box center [563, 141] width 142 height 21
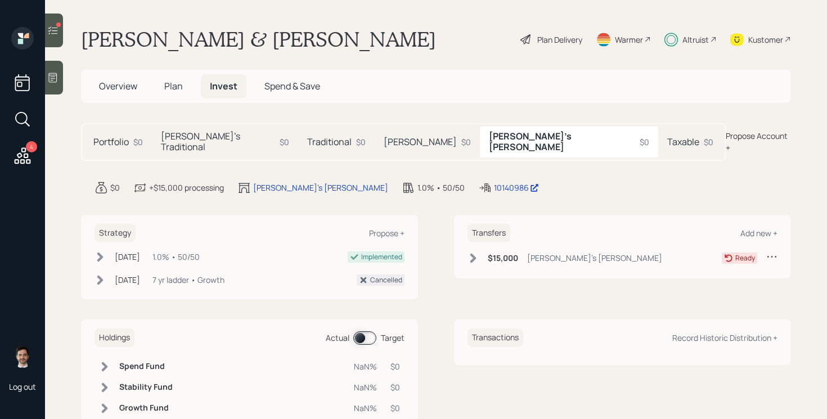
click at [475, 254] on icon at bounding box center [473, 259] width 6 height 10
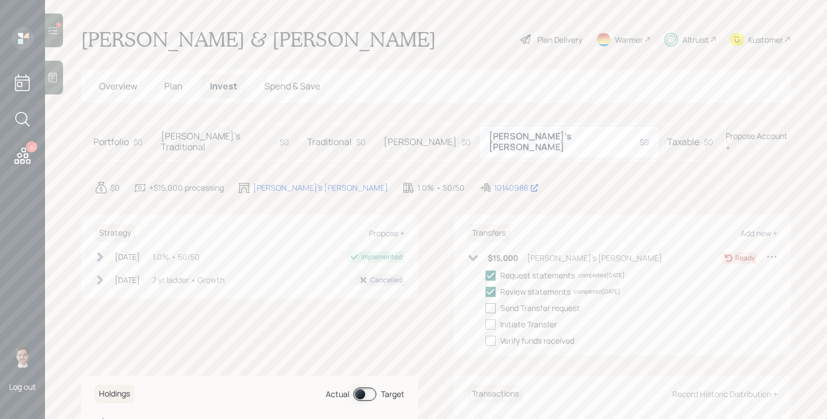
click at [493, 303] on div at bounding box center [490, 308] width 10 height 10
click at [485, 308] on input "checkbox" at bounding box center [485, 308] width 1 height 1
checkbox input "false"
click at [492, 319] on div at bounding box center [490, 324] width 10 height 10
click at [485, 324] on input "checkbox" at bounding box center [485, 324] width 1 height 1
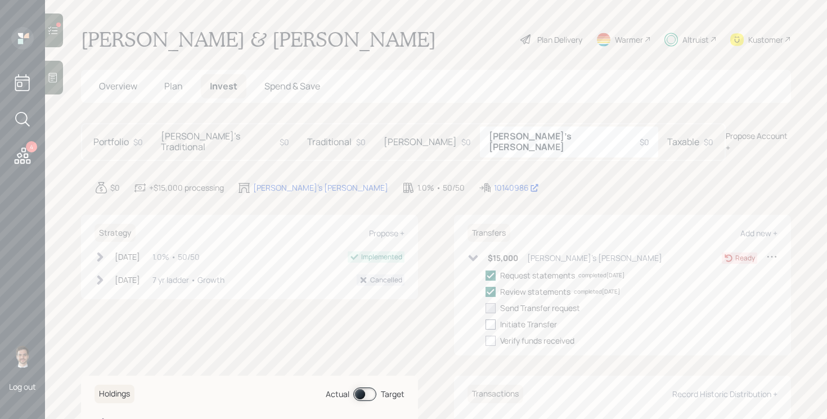
checkbox input "false"
checkbox input "true"
click at [470, 253] on icon at bounding box center [472, 258] width 11 height 11
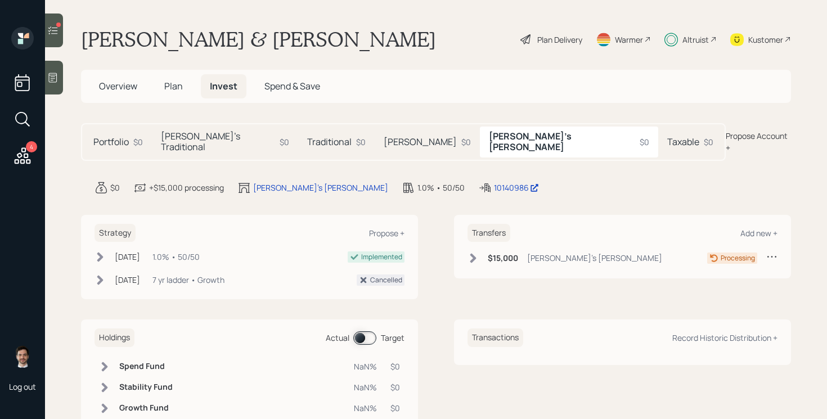
click at [667, 139] on h5 "Taxable" at bounding box center [683, 142] width 32 height 11
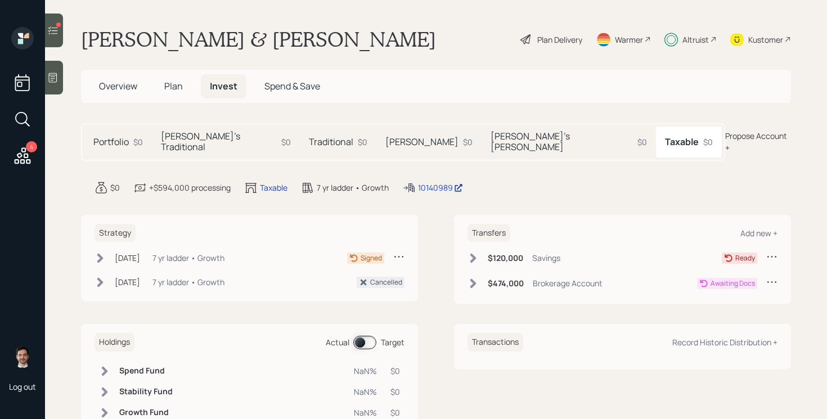
click at [100, 253] on icon at bounding box center [99, 258] width 11 height 11
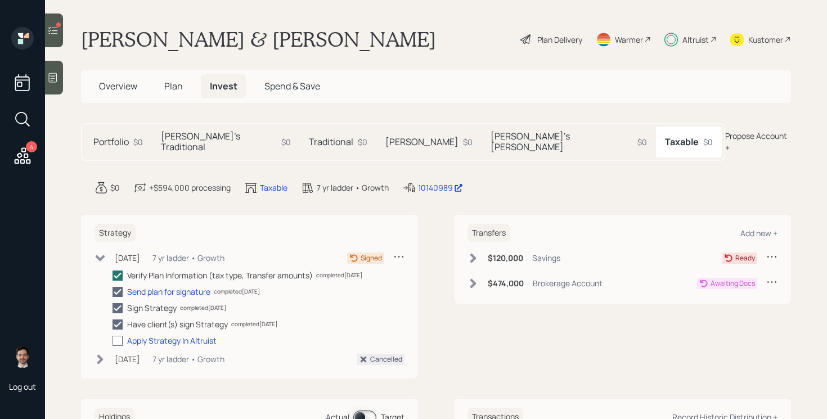
click at [116, 336] on div at bounding box center [117, 341] width 10 height 10
click at [112, 340] on input "checkbox" at bounding box center [112, 340] width 1 height 1
checkbox input "true"
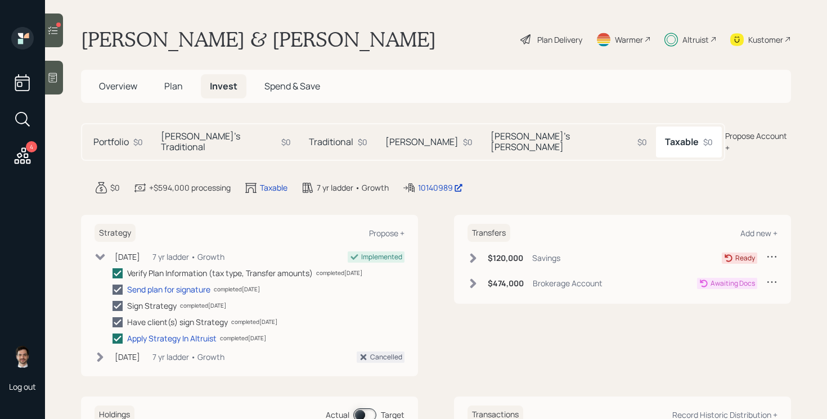
click at [102, 254] on icon at bounding box center [101, 257] width 10 height 6
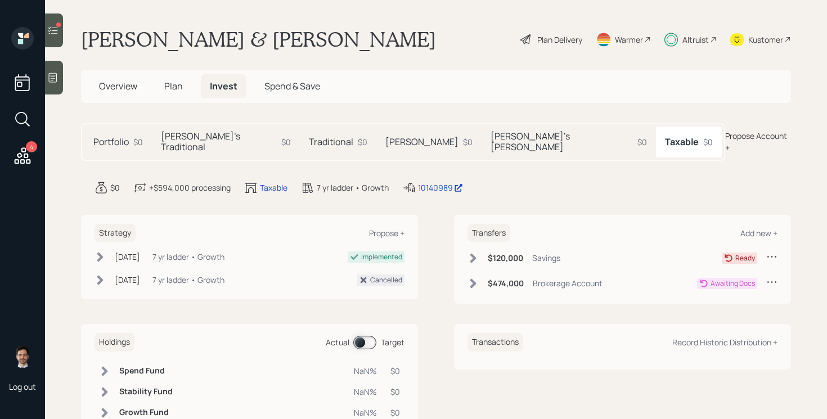
click at [773, 276] on icon at bounding box center [771, 281] width 11 height 11
click at [705, 298] on div "Edit transfer" at bounding box center [736, 303] width 81 height 11
select select "59d2d6d4-07f0-4c05-8421-c4c620985df2"
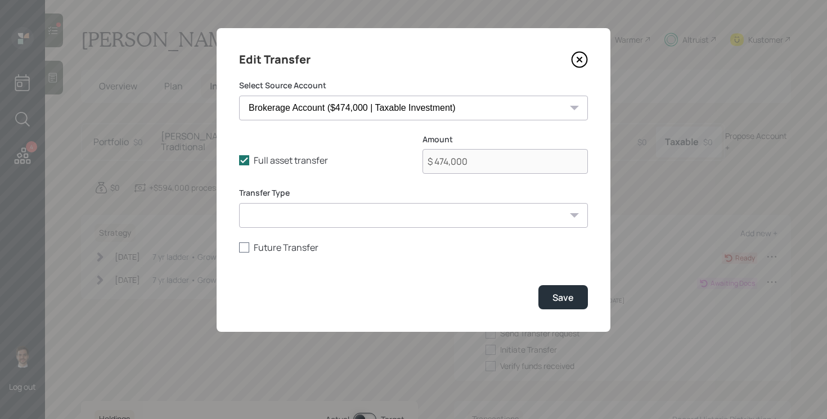
click at [245, 250] on div at bounding box center [244, 247] width 10 height 10
click at [239, 247] on input "Future Transfer" at bounding box center [238, 247] width 1 height 1
checkbox input "true"
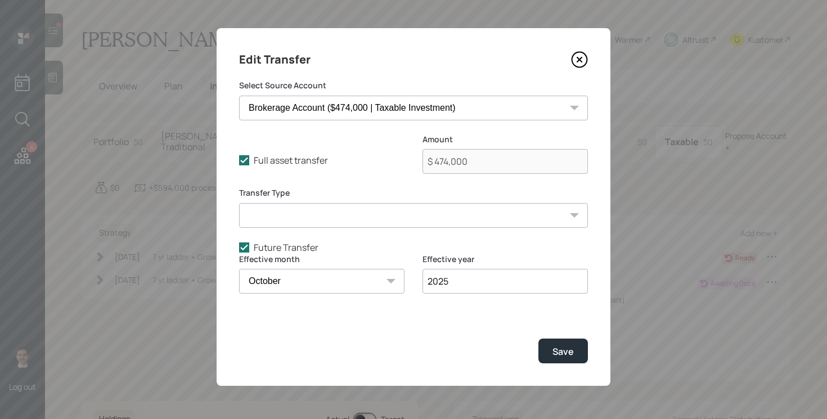
click at [324, 275] on select "January February March April May June July August September October November De…" at bounding box center [321, 281] width 165 height 25
select select "11"
click at [239, 269] on select "January February March April May June July August September October November De…" at bounding box center [321, 281] width 165 height 25
click at [496, 279] on input "2025" at bounding box center [504, 281] width 165 height 25
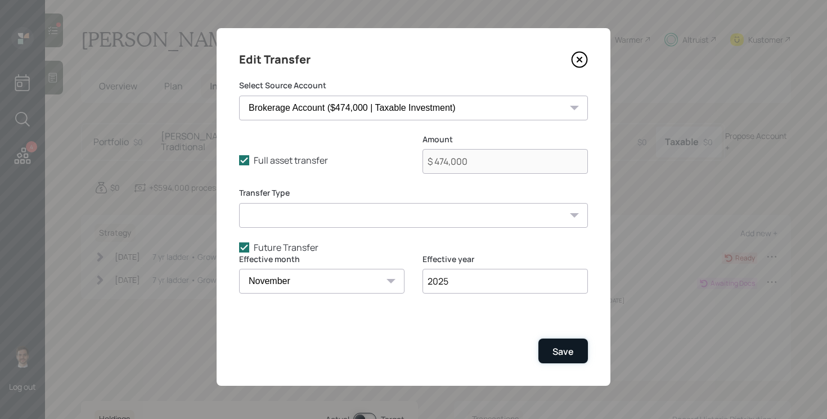
click at [570, 354] on div "Save" at bounding box center [562, 351] width 21 height 12
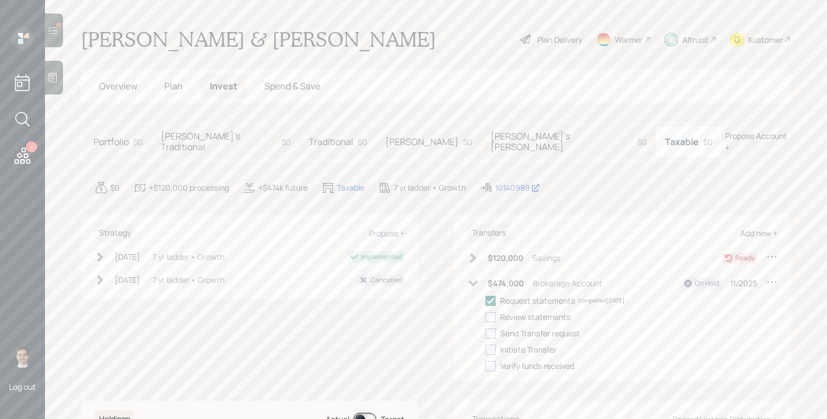
click at [764, 228] on div "Add new +" at bounding box center [758, 233] width 37 height 11
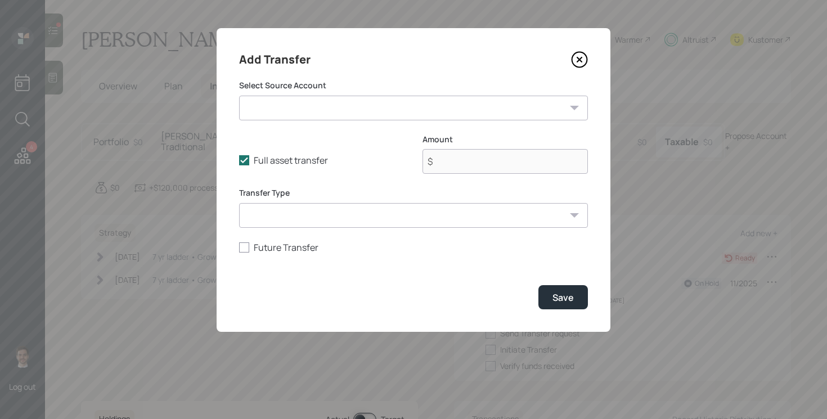
click at [380, 115] on select "IRA ($68,000 | IRA) HSA ($45,000 | Health Savings Account) CDs ($26,000 | Taxab…" at bounding box center [413, 108] width 349 height 25
select select "6bc4e430-b4dd-4cab-849a-542e4d6649c0"
click at [239, 96] on select "IRA ($68,000 | IRA) HSA ($45,000 | Health Savings Account) CDs ($26,000 | Taxab…" at bounding box center [413, 108] width 349 height 25
type input "$ 3,500"
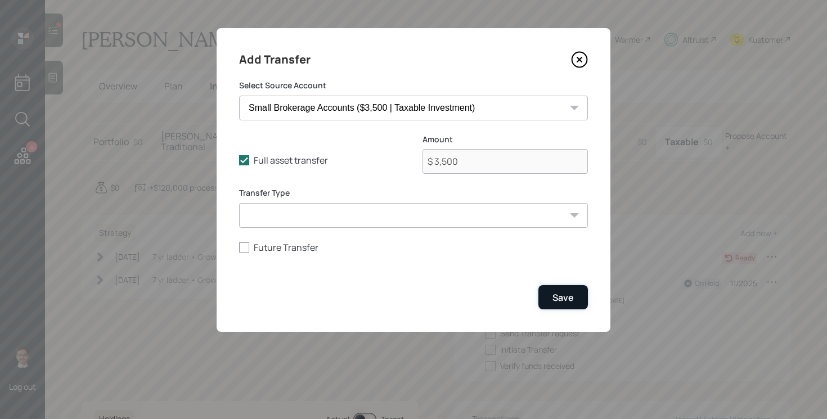
click at [563, 290] on button "Save" at bounding box center [562, 297] width 49 height 24
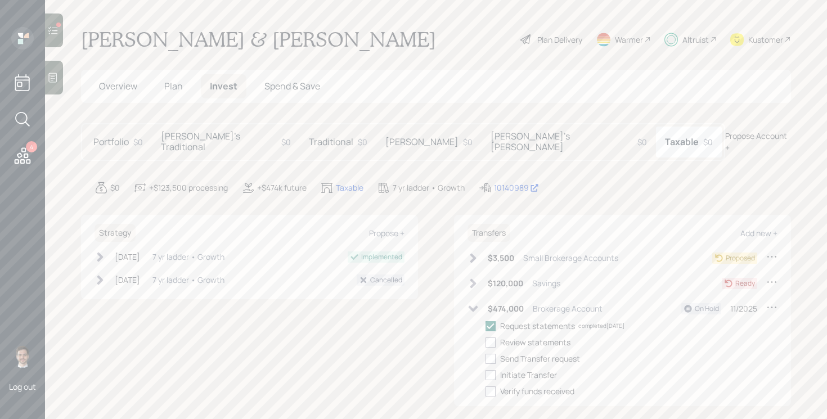
click at [473, 253] on icon at bounding box center [472, 258] width 11 height 11
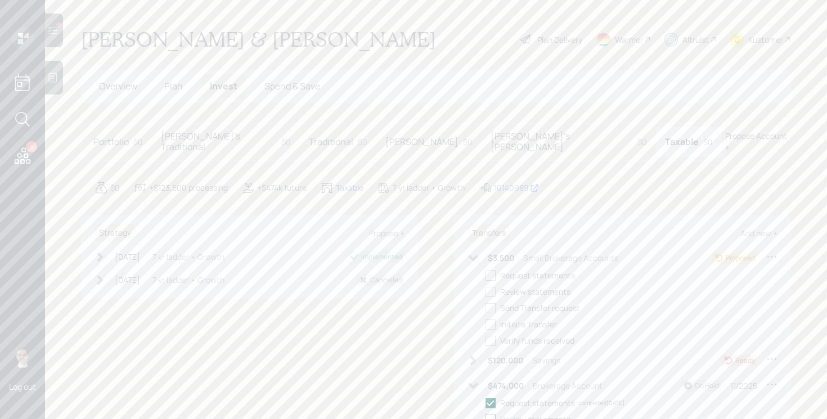
click at [493, 271] on div at bounding box center [490, 276] width 10 height 10
click at [485, 275] on input "checkbox" at bounding box center [485, 275] width 1 height 1
checkbox input "true"
click at [493, 287] on div at bounding box center [490, 292] width 10 height 10
click at [485, 291] on input "checkbox" at bounding box center [485, 291] width 1 height 1
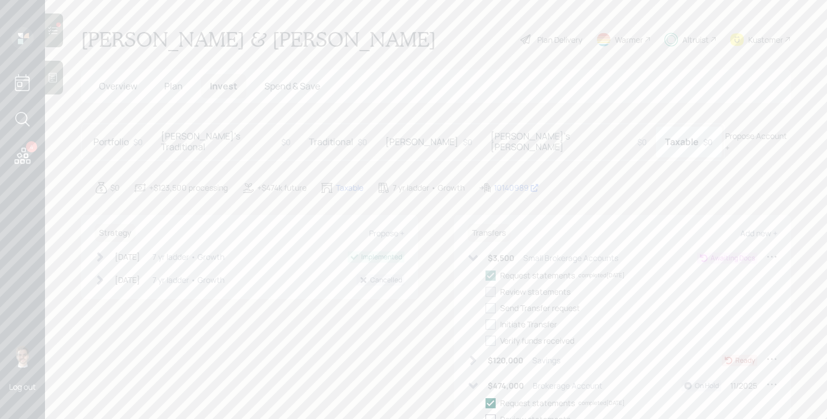
checkbox input "true"
click at [493, 291] on div "Request statements completed 10/01/25 Review statements completed 10/01/25 Send…" at bounding box center [631, 307] width 292 height 77
click at [493, 302] on label at bounding box center [492, 308] width 15 height 12
click at [485, 308] on input "checkbox" at bounding box center [485, 308] width 1 height 1
checkbox input "true"
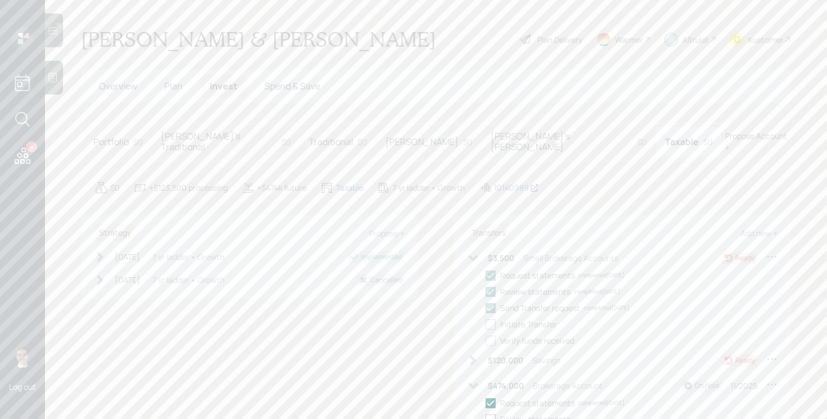
click at [490, 319] on div at bounding box center [490, 324] width 10 height 10
click at [485, 324] on input "checkbox" at bounding box center [485, 324] width 1 height 1
checkbox input "true"
click at [474, 253] on icon at bounding box center [472, 258] width 11 height 11
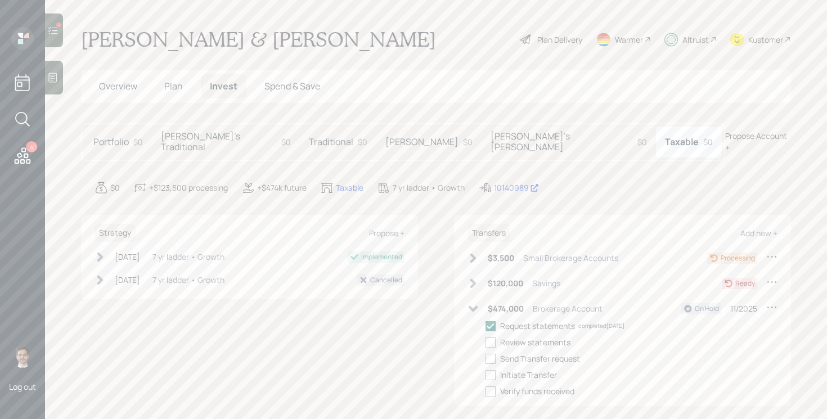
click at [472, 306] on icon at bounding box center [473, 309] width 10 height 6
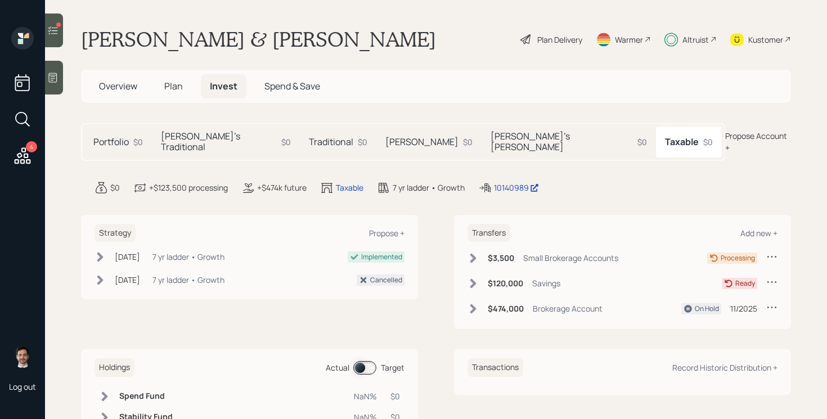
click at [174, 83] on span "Plan" at bounding box center [173, 86] width 19 height 12
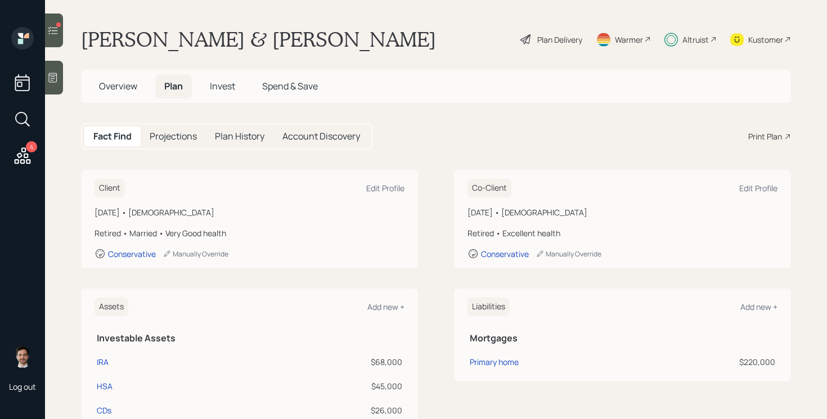
click at [233, 81] on span "Invest" at bounding box center [222, 86] width 25 height 12
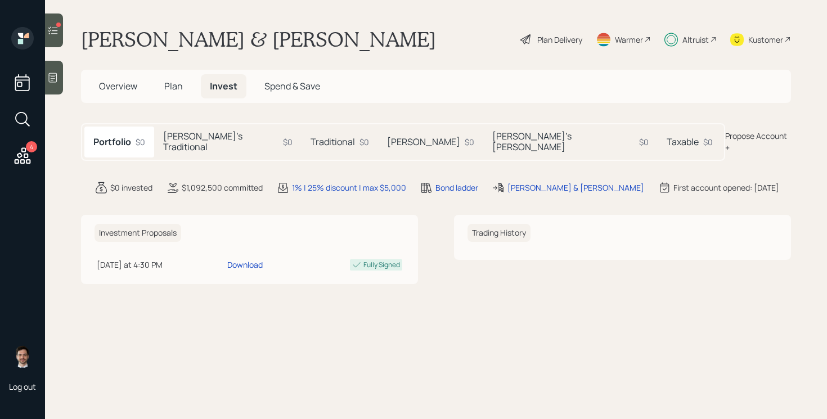
click at [199, 141] on h5 "Shellie's Traditional" at bounding box center [220, 141] width 115 height 21
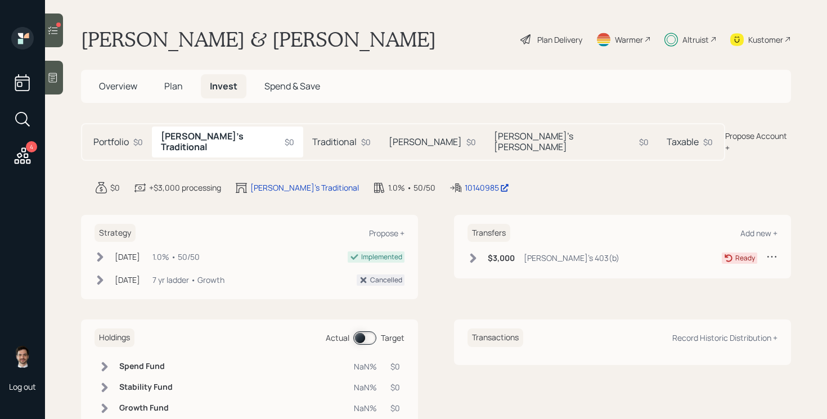
click at [769, 132] on div "Propose Account +" at bounding box center [758, 142] width 66 height 24
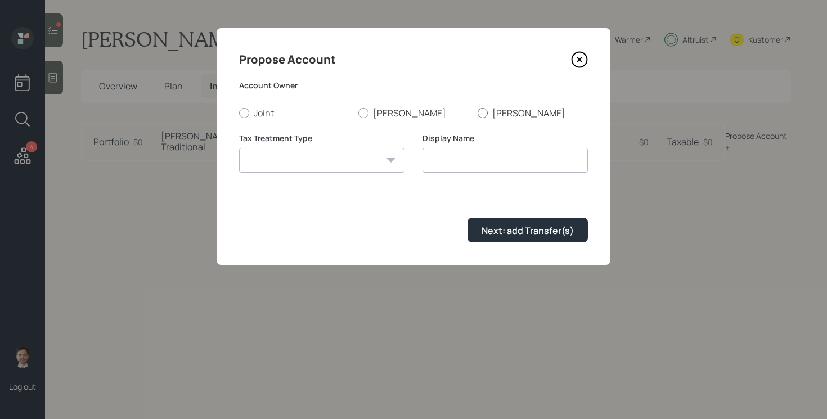
click at [494, 110] on label "Shellie" at bounding box center [532, 113] width 110 height 12
click at [477, 112] on input "Shellie" at bounding box center [477, 112] width 1 height 1
radio input "true"
click at [372, 154] on select "Roth Taxable Traditional" at bounding box center [321, 160] width 165 height 25
select select "traditional"
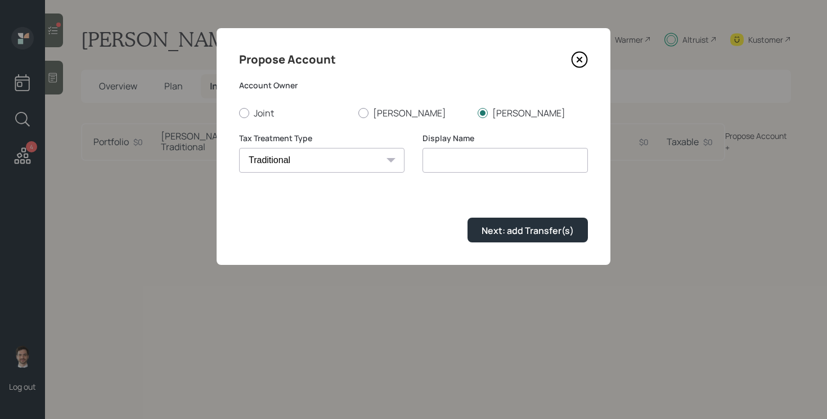
click at [239, 148] on select "Roth Taxable Traditional" at bounding box center [321, 160] width 165 height 25
type input "Traditional"
click at [583, 60] on icon at bounding box center [579, 59] width 17 height 17
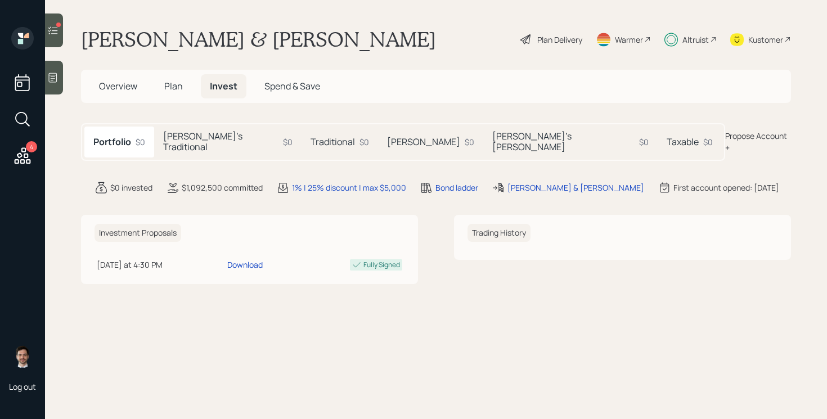
click at [232, 136] on h5 "Shellie's Traditional" at bounding box center [220, 141] width 115 height 21
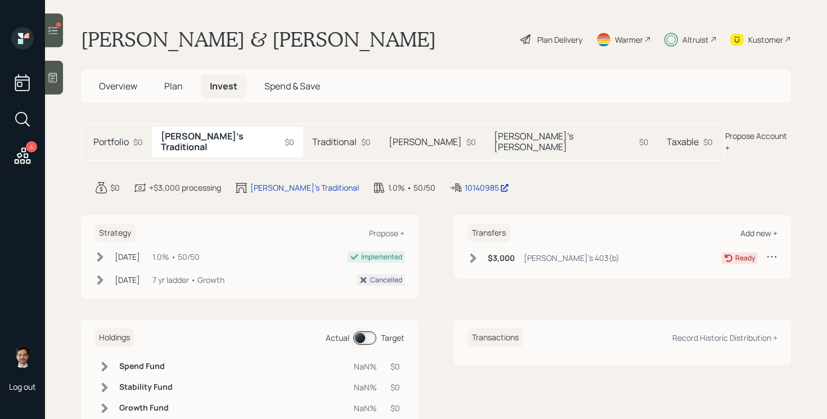
click at [765, 228] on div "Add new +" at bounding box center [758, 233] width 37 height 11
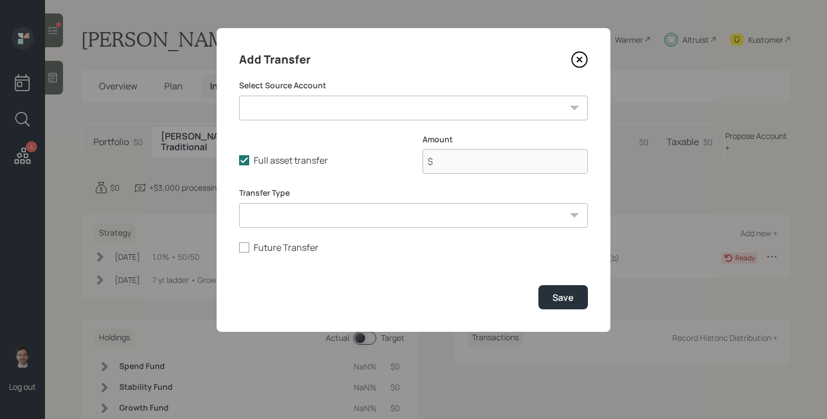
click at [398, 107] on select "IRA ($68,000 | IRA) HSA ($45,000 | Health Savings Account) CDs ($26,000 | Taxab…" at bounding box center [413, 108] width 349 height 25
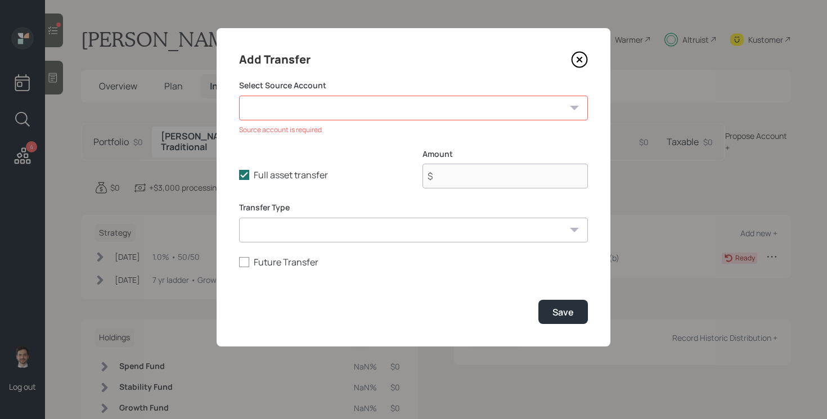
click at [583, 60] on icon at bounding box center [579, 59] width 17 height 17
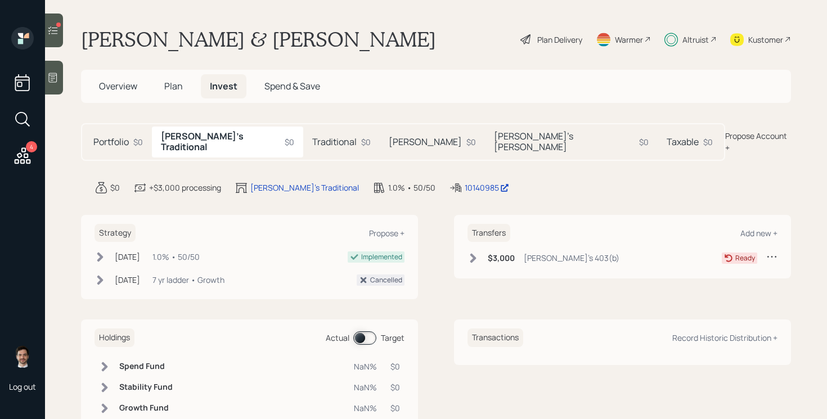
click at [312, 138] on h5 "Traditional" at bounding box center [334, 142] width 44 height 11
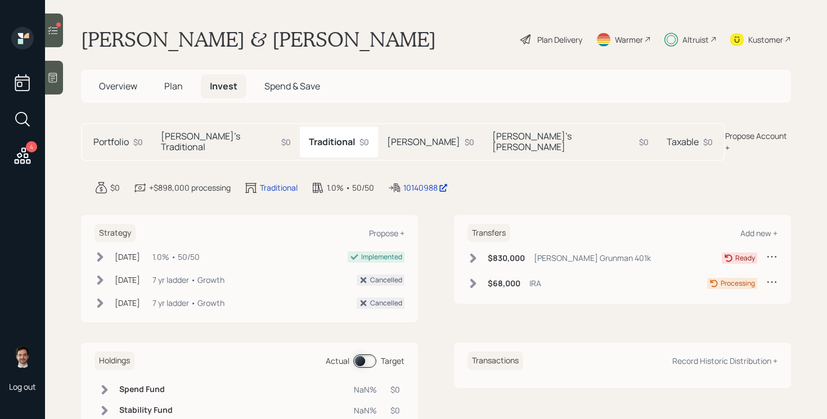
click at [387, 140] on h5 "Roth" at bounding box center [423, 142] width 73 height 11
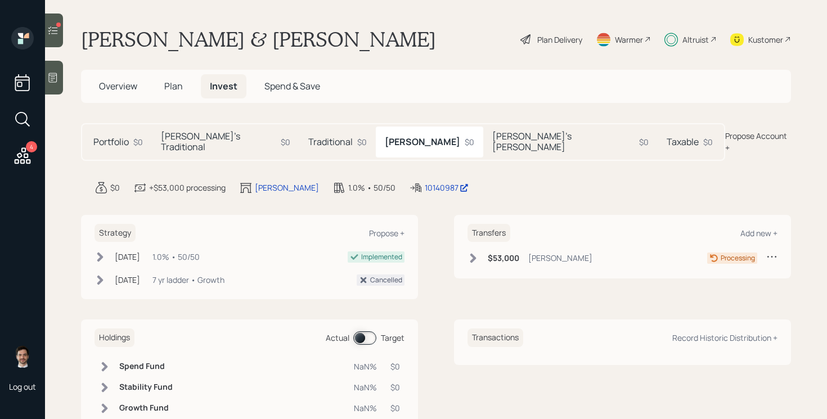
click at [492, 142] on h5 "Shellie's Roth" at bounding box center [563, 141] width 142 height 21
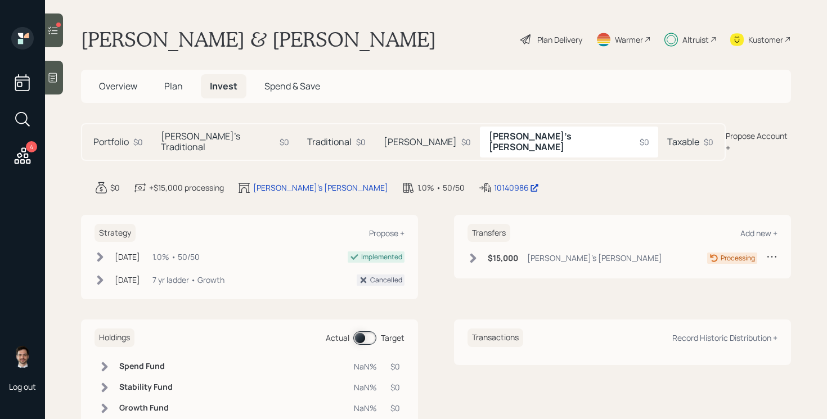
click at [667, 137] on h5 "Taxable" at bounding box center [683, 142] width 32 height 11
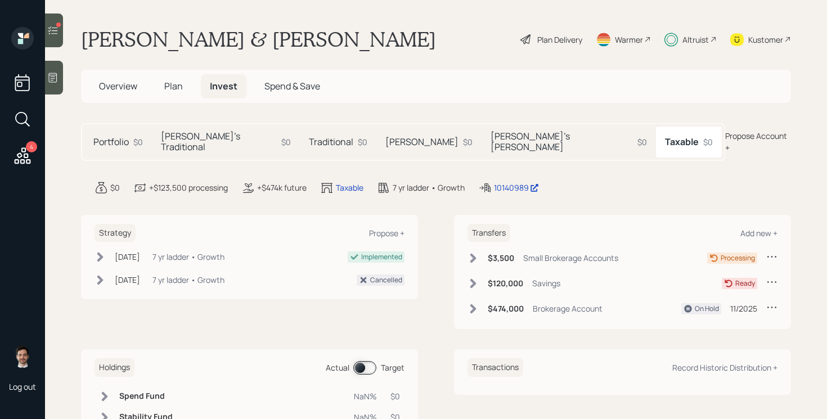
click at [490, 139] on h5 "Shellie's Roth" at bounding box center [561, 141] width 142 height 21
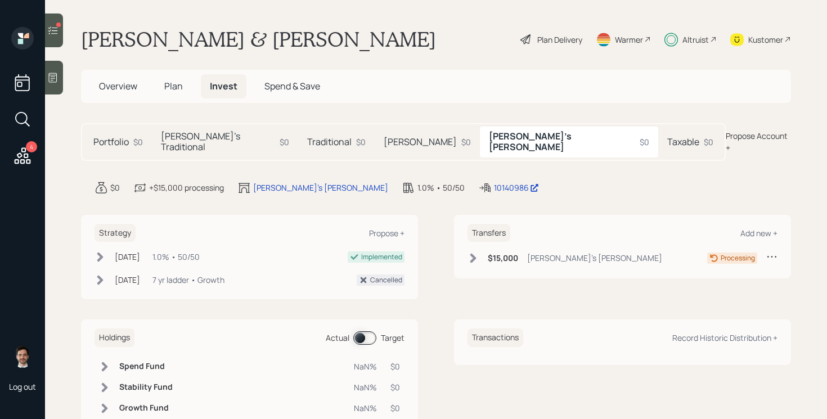
click at [384, 137] on h5 "Roth" at bounding box center [420, 142] width 73 height 11
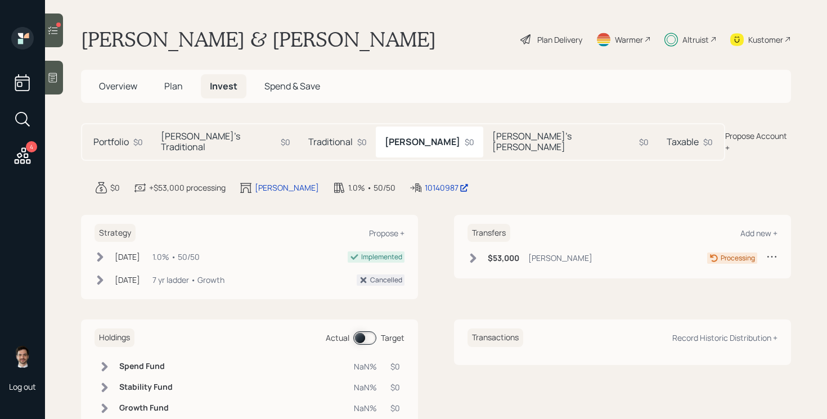
click at [308, 137] on h5 "Traditional" at bounding box center [330, 142] width 44 height 11
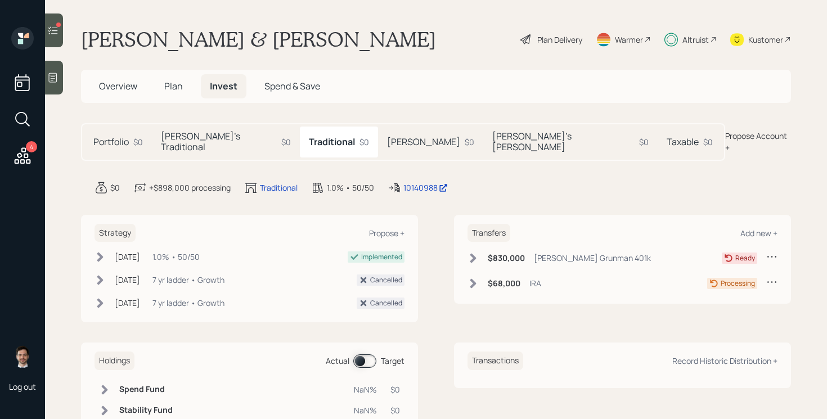
click at [230, 137] on h5 "Shellie's Traditional" at bounding box center [219, 141] width 116 height 21
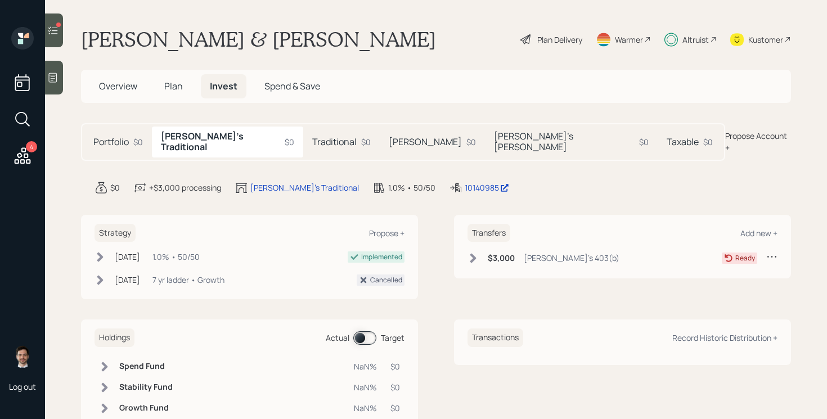
click at [111, 137] on h5 "Portfolio" at bounding box center [110, 142] width 35 height 11
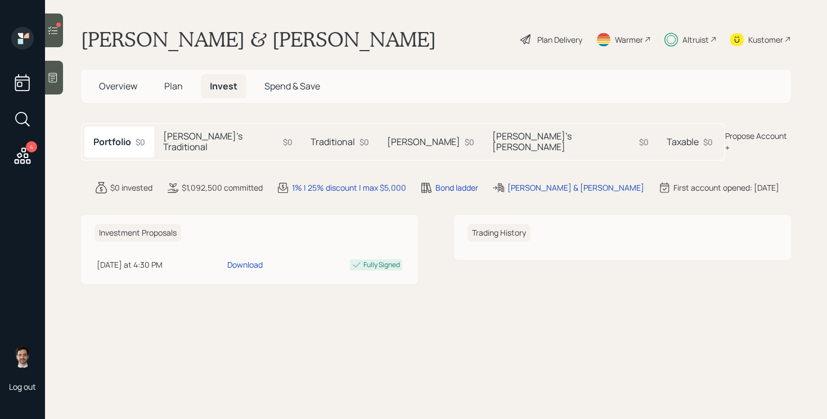
click at [47, 37] on div at bounding box center [54, 30] width 18 height 34
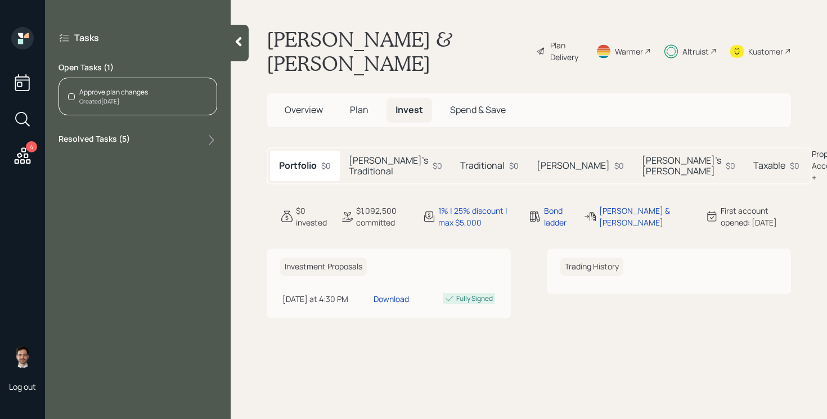
click at [144, 101] on div "Created Today" at bounding box center [113, 101] width 69 height 8
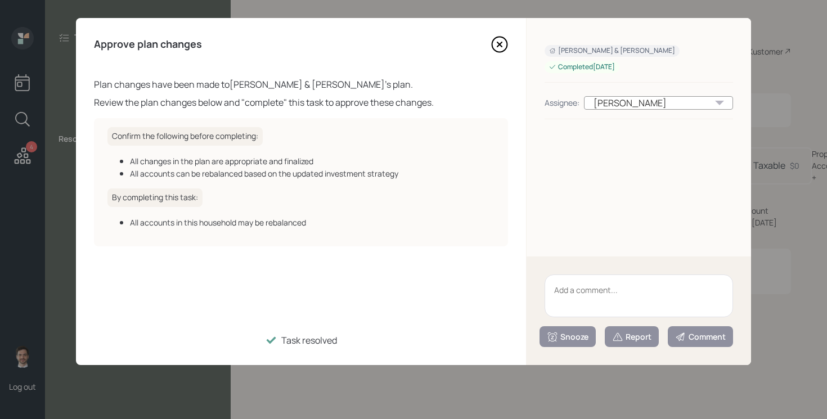
click at [506, 40] on icon at bounding box center [499, 44] width 15 height 15
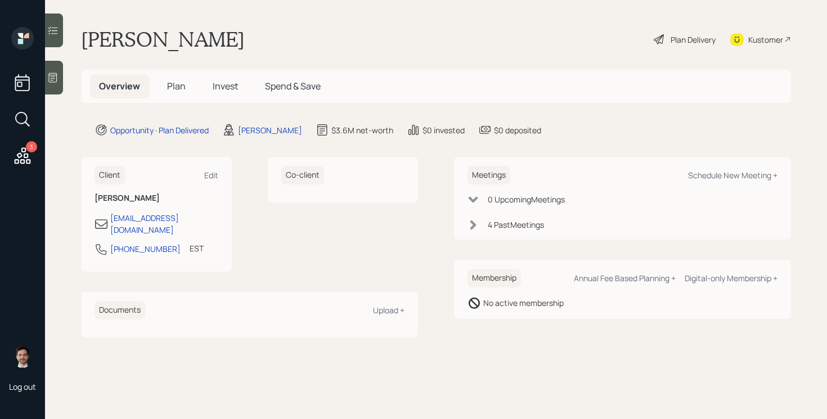
click at [174, 86] on span "Plan" at bounding box center [176, 86] width 19 height 12
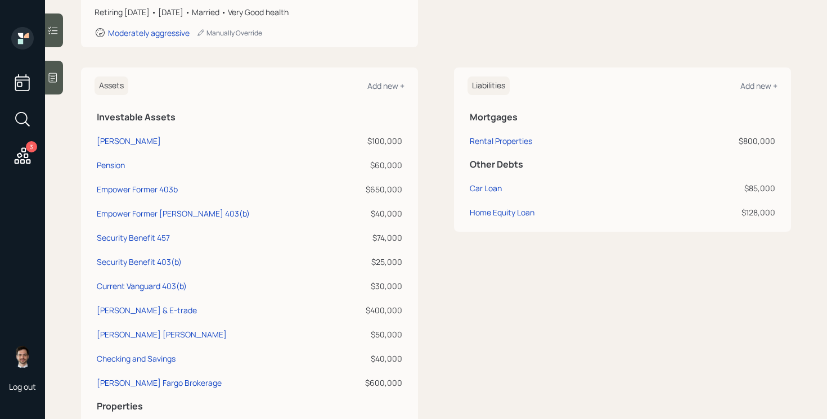
scroll to position [287, 0]
